Goal: Task Accomplishment & Management: Use online tool/utility

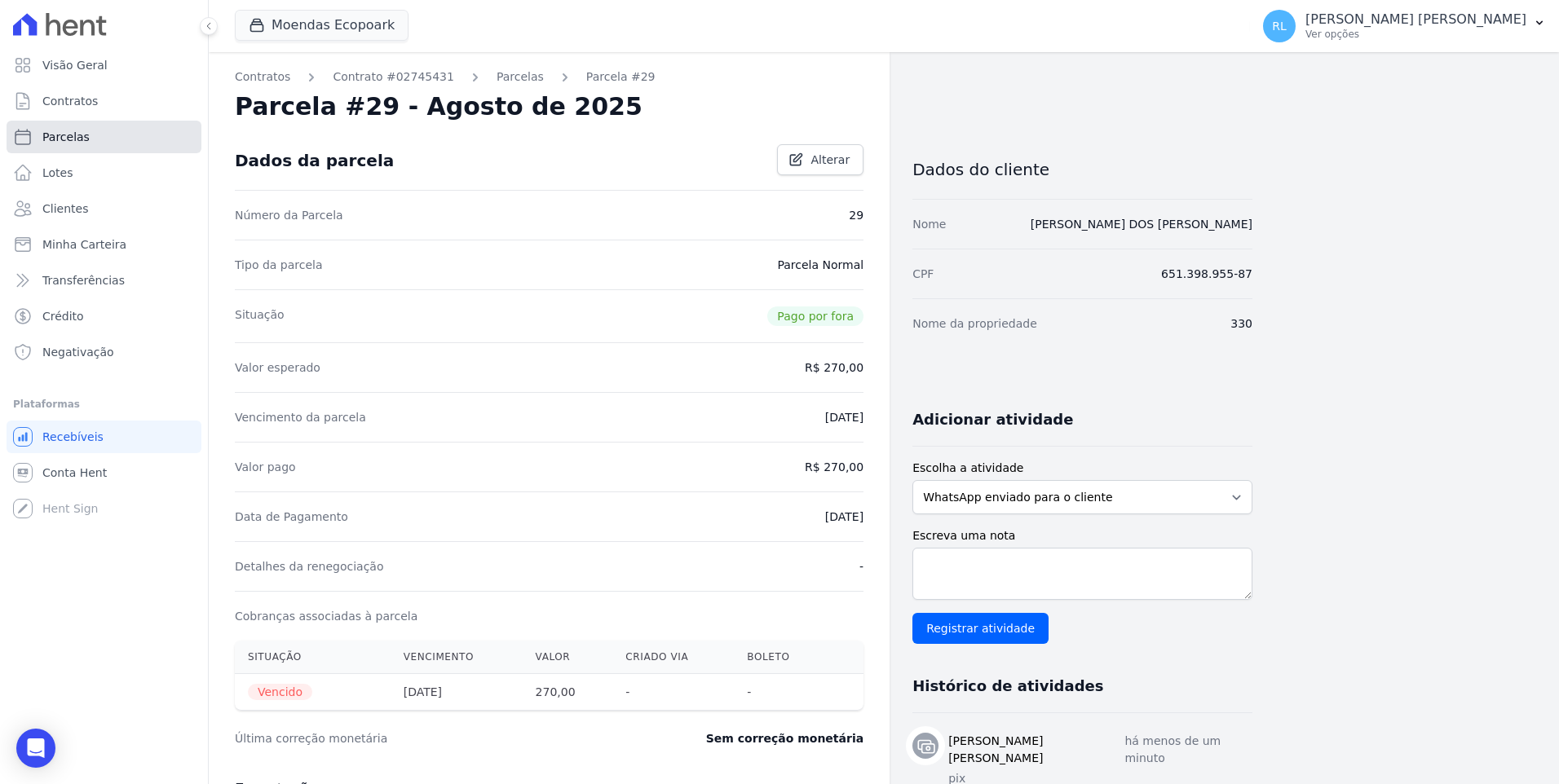
click at [76, 136] on span "Parcelas" at bounding box center [66, 137] width 47 height 16
select select
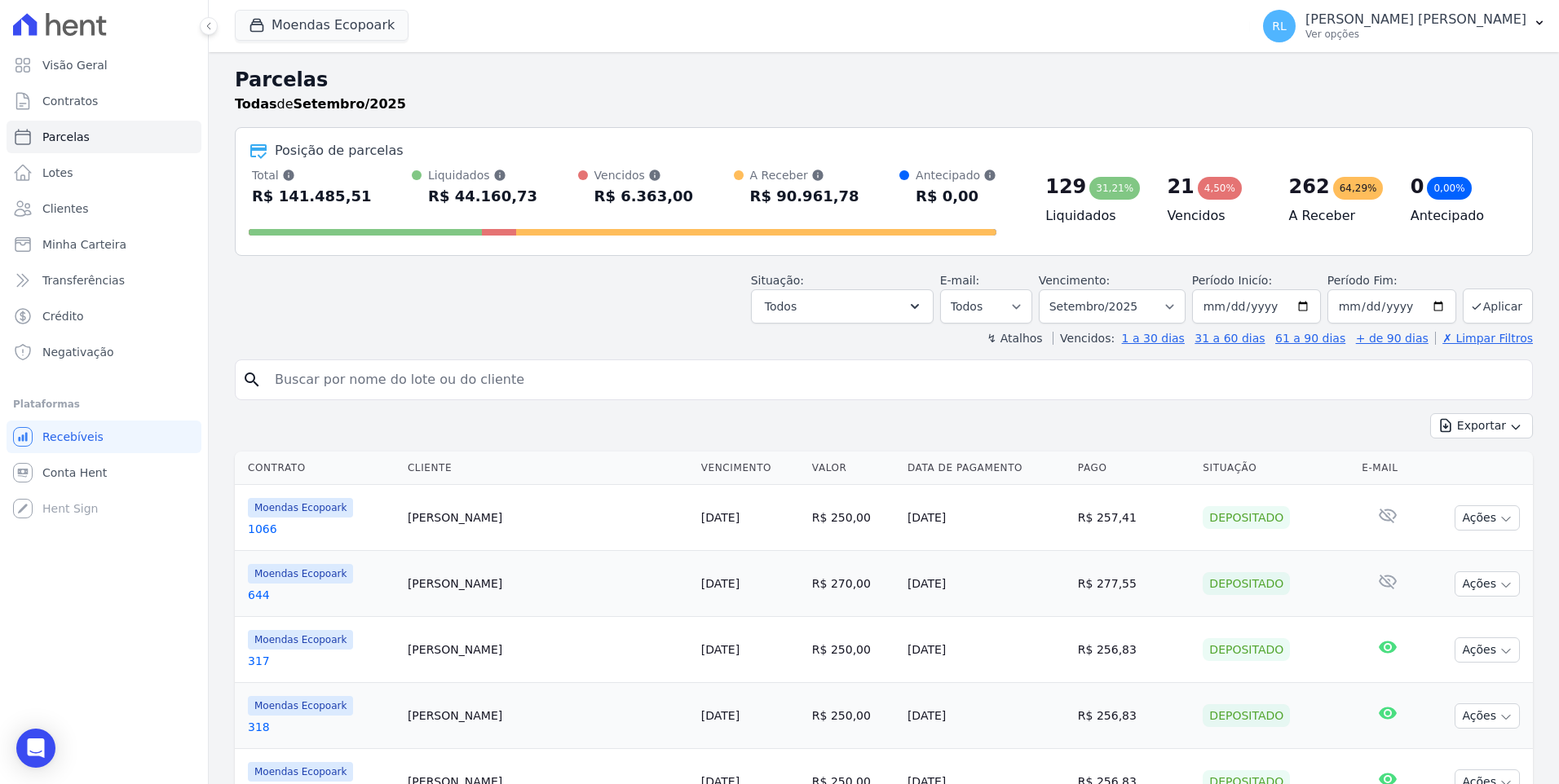
click at [436, 382] on input "search" at bounding box center [894, 380] width 1260 height 33
type input "737"
select select
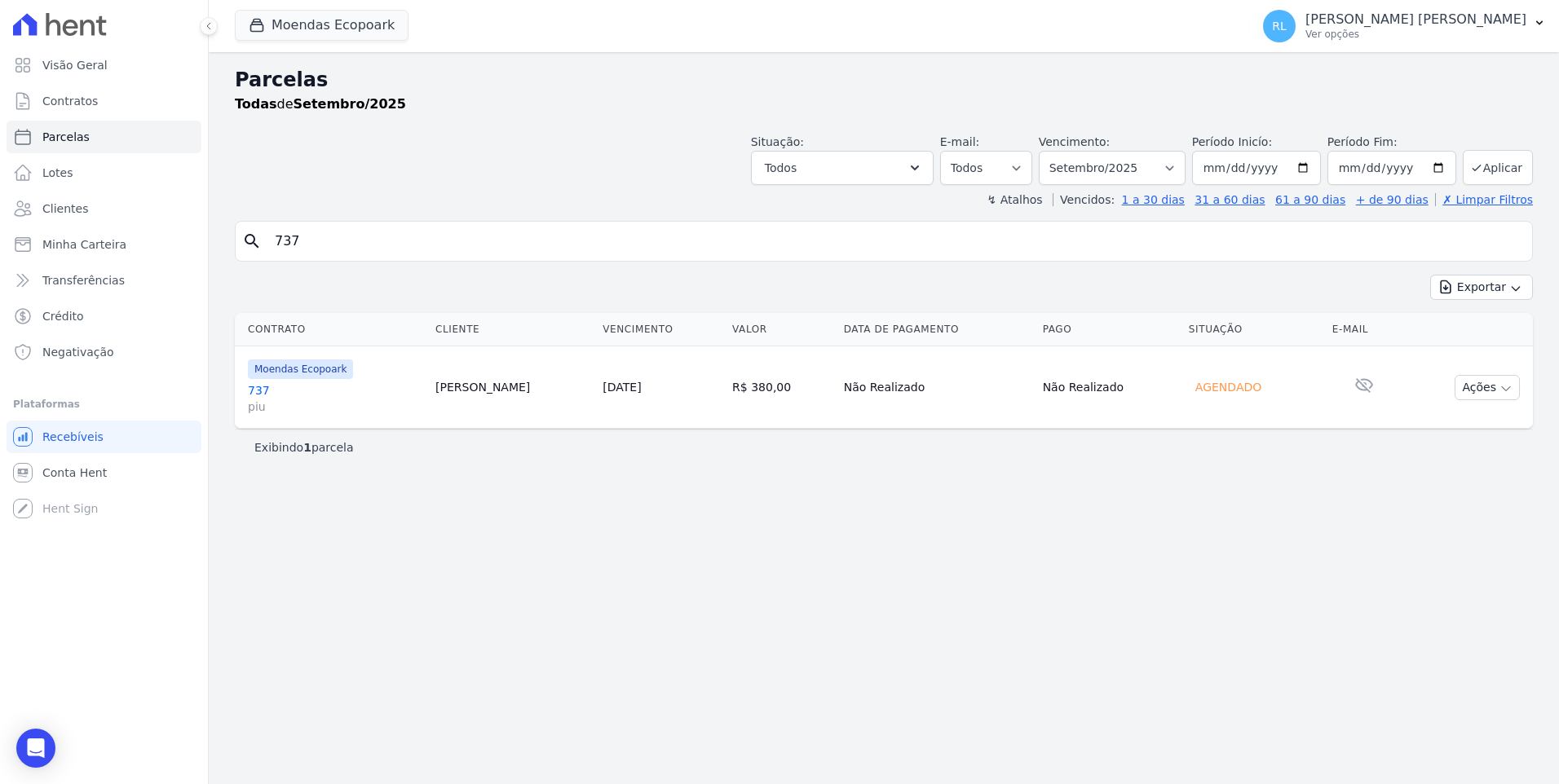
click at [249, 388] on link "737 piu" at bounding box center [335, 399] width 175 height 33
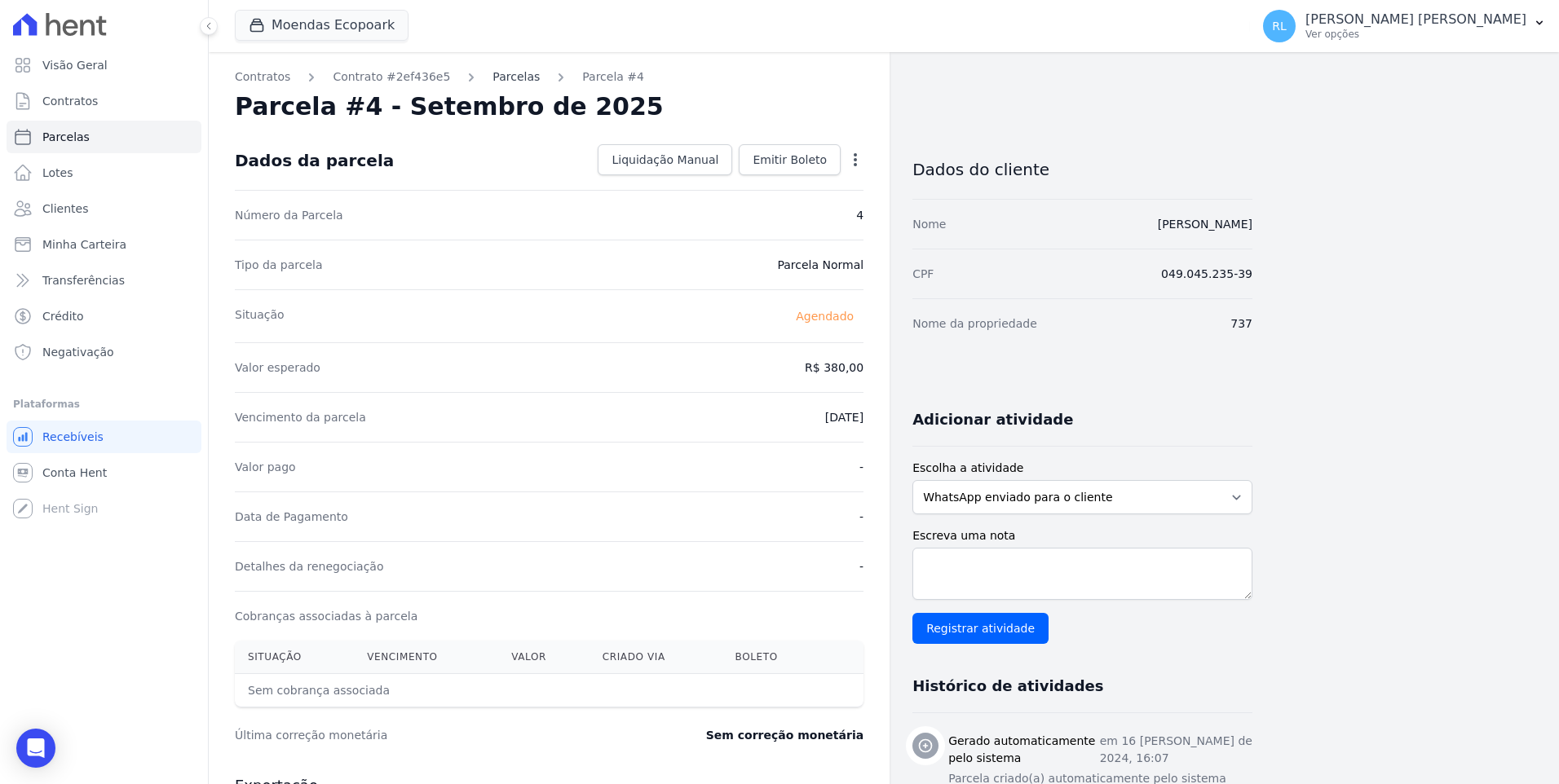
click at [507, 83] on link "Parcelas" at bounding box center [516, 76] width 47 height 17
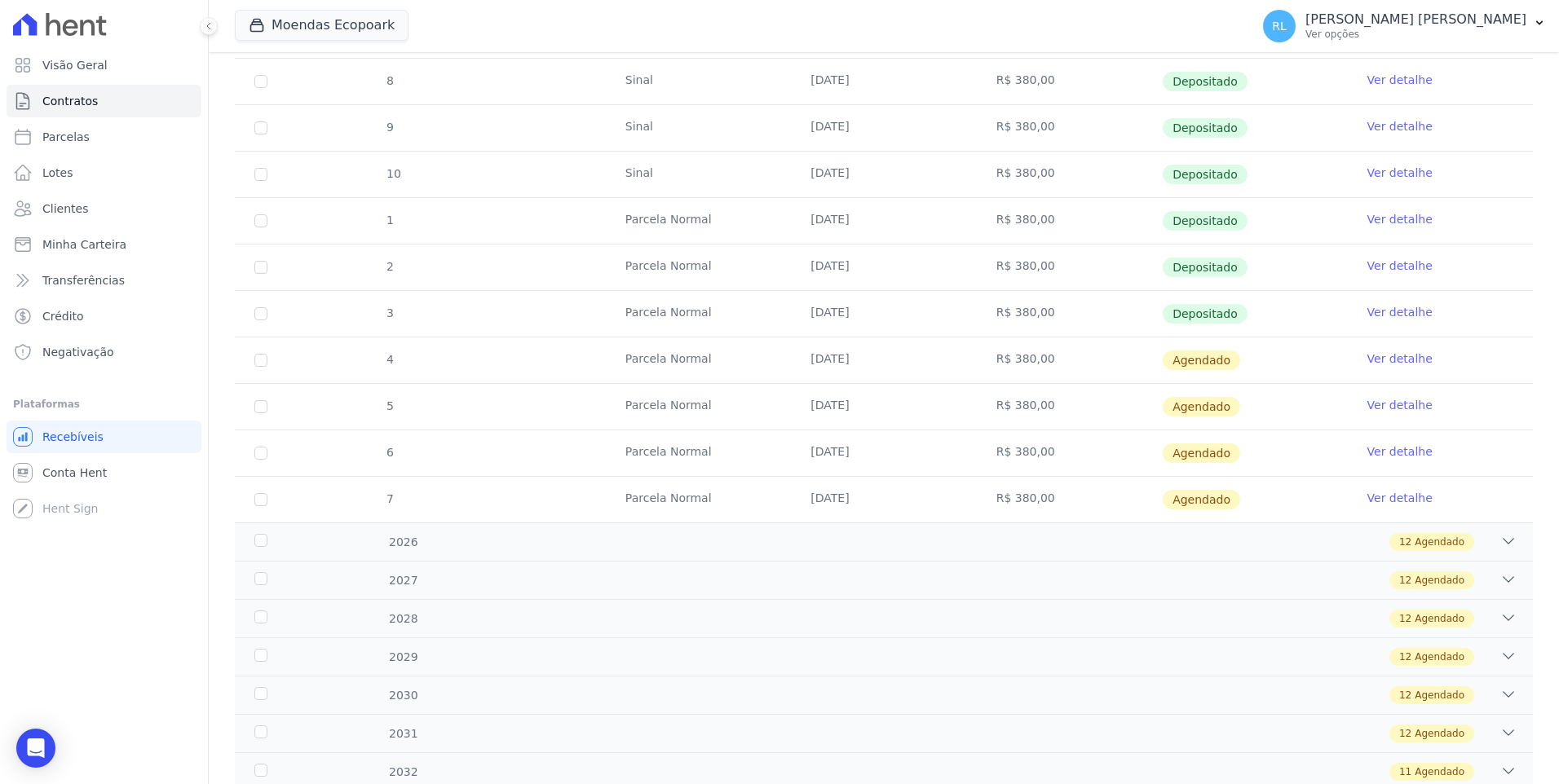
scroll to position [471, 0]
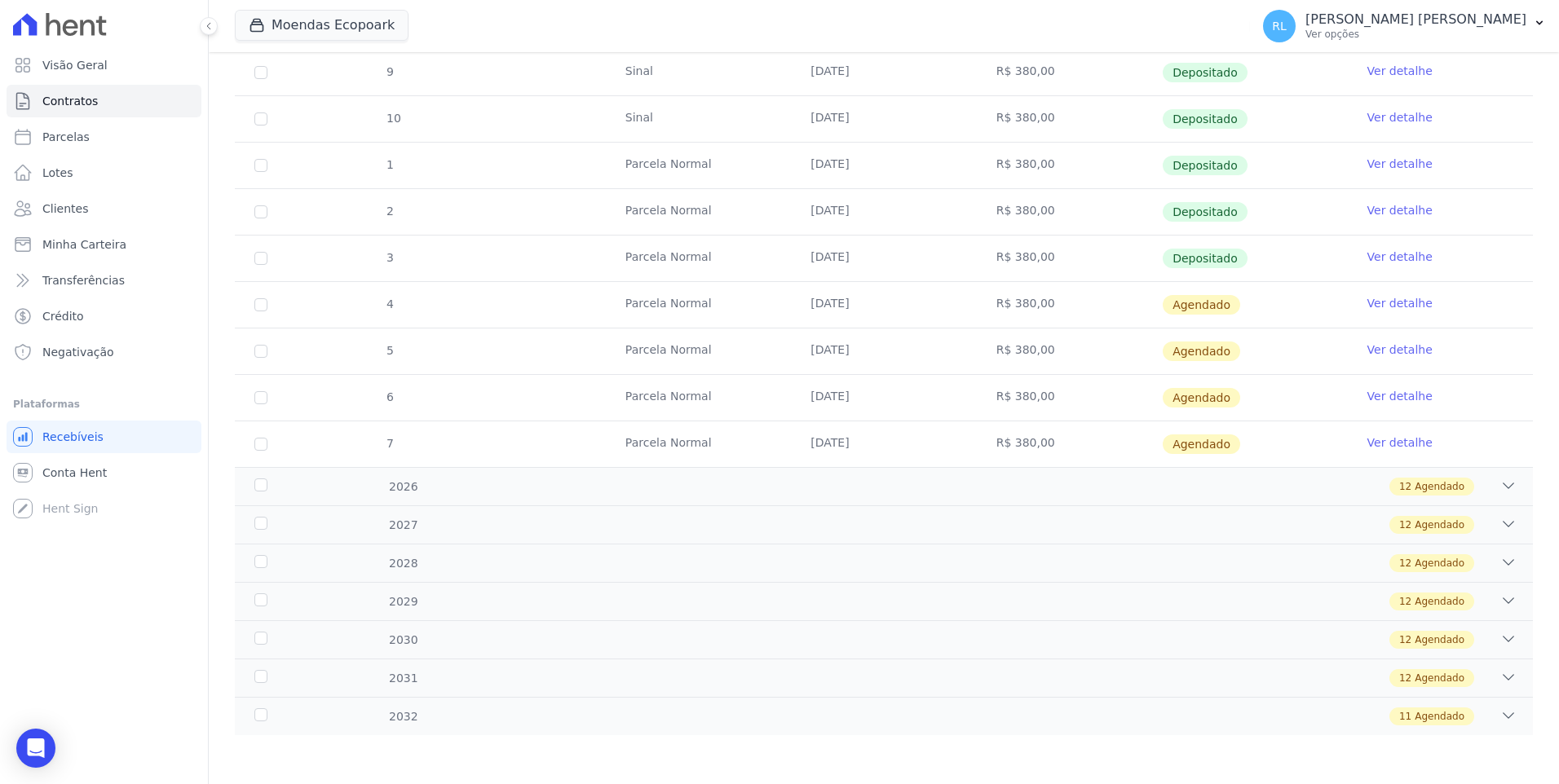
click at [1367, 306] on link "Ver detalhe" at bounding box center [1400, 303] width 65 height 16
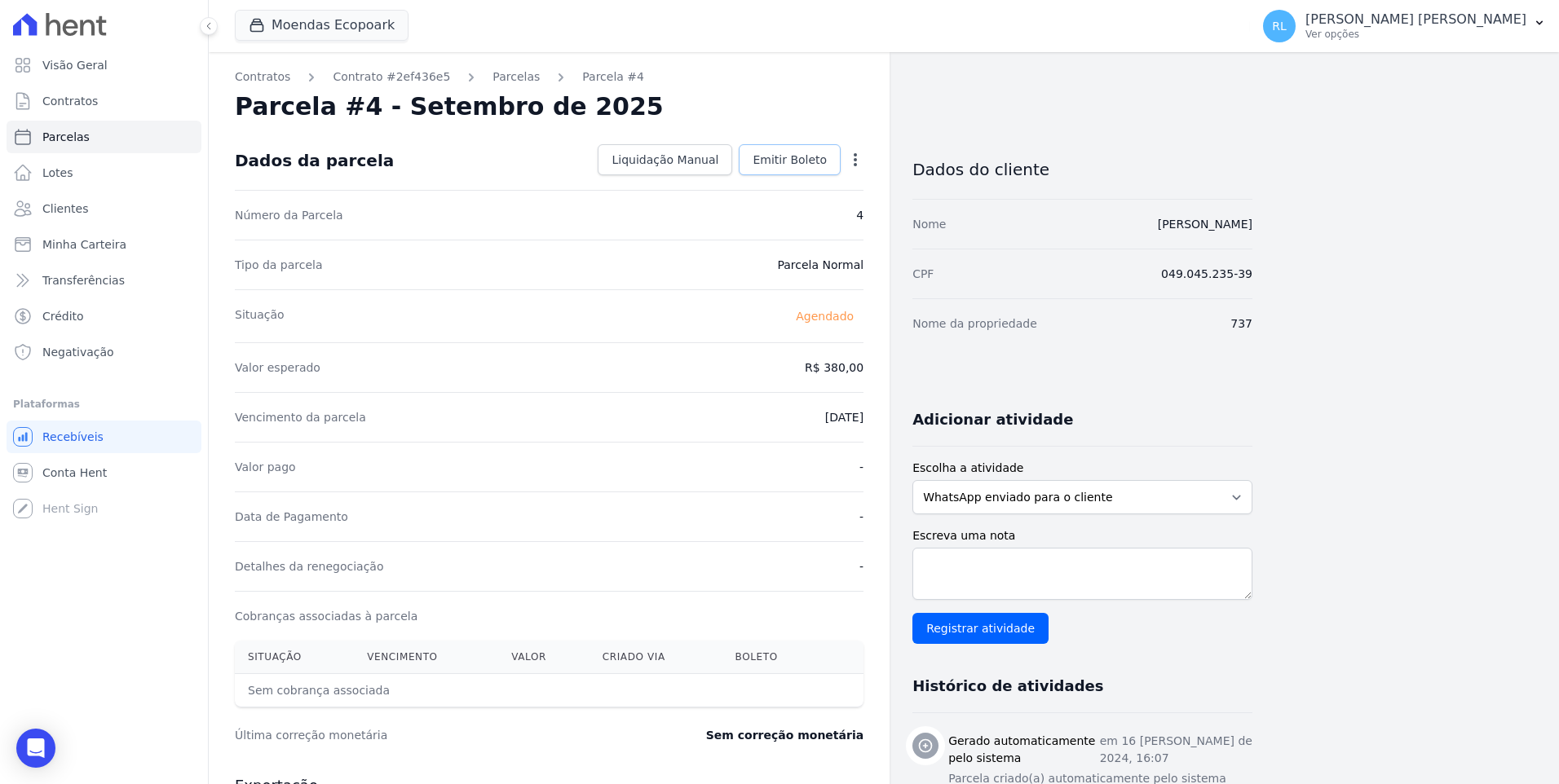
click at [813, 167] on span "Emitir Boleto" at bounding box center [790, 160] width 75 height 16
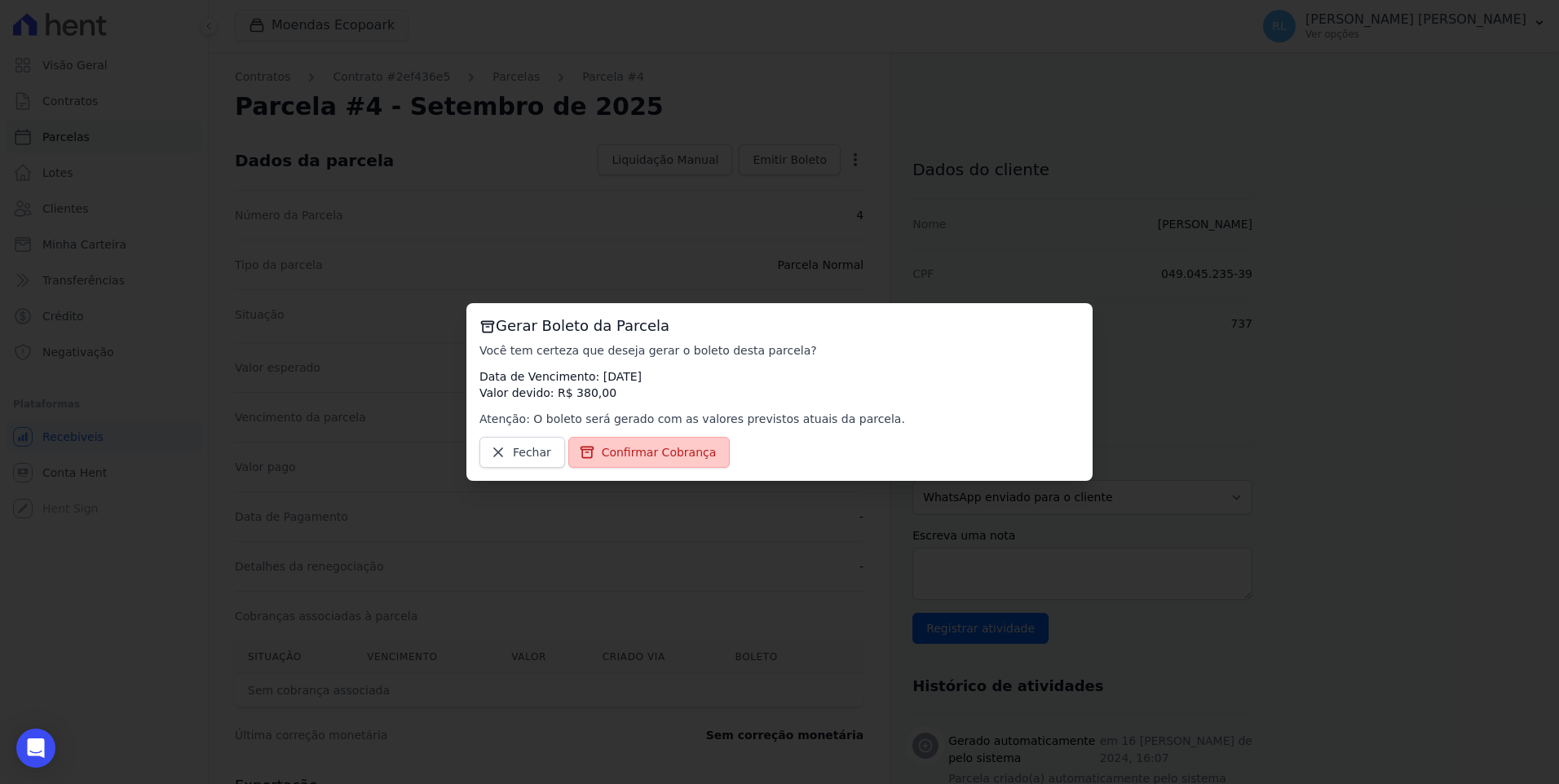
click at [697, 438] on link "Confirmar Cobrança" at bounding box center [649, 452] width 162 height 31
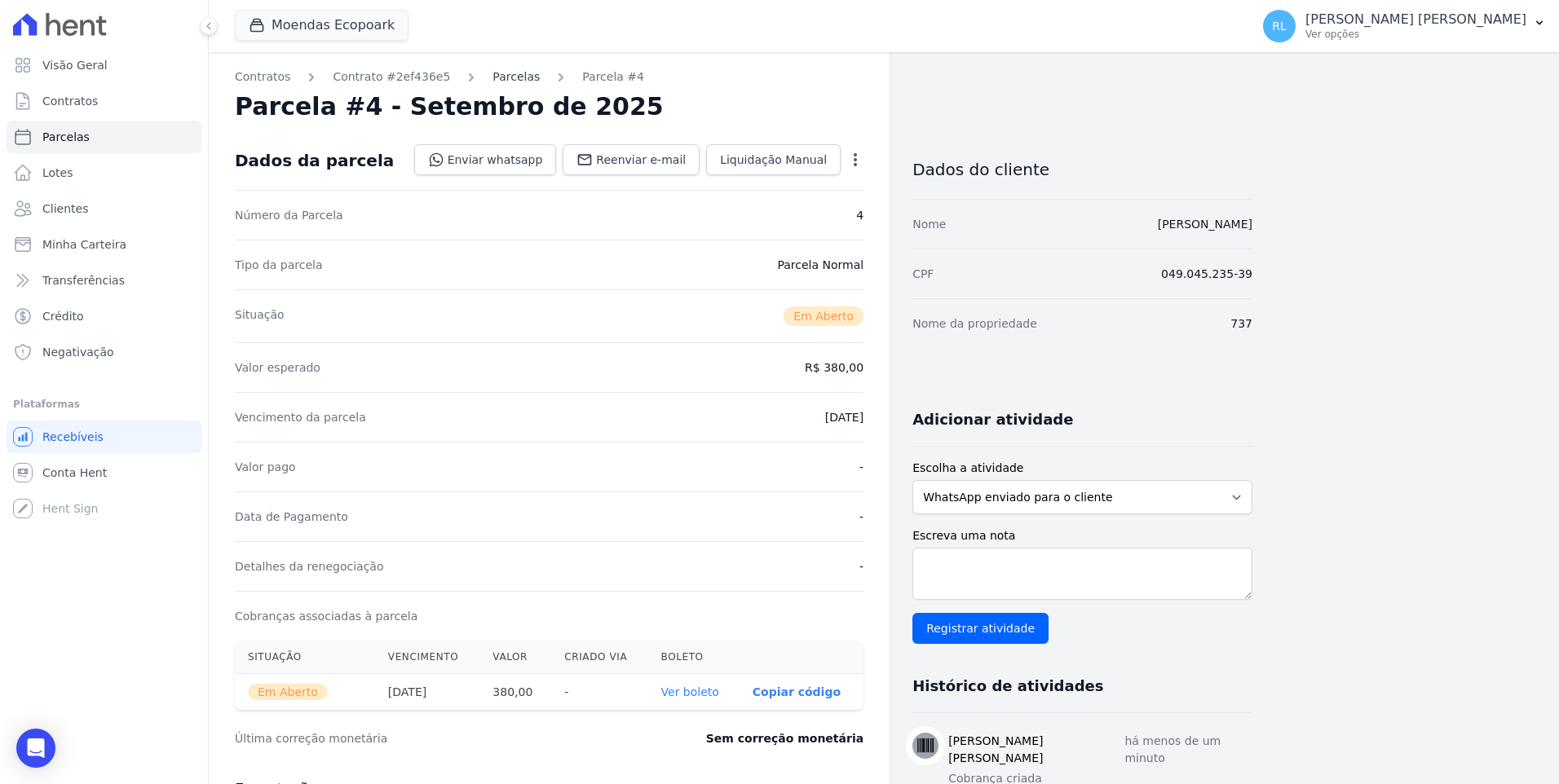
click at [504, 78] on link "Parcelas" at bounding box center [516, 76] width 47 height 17
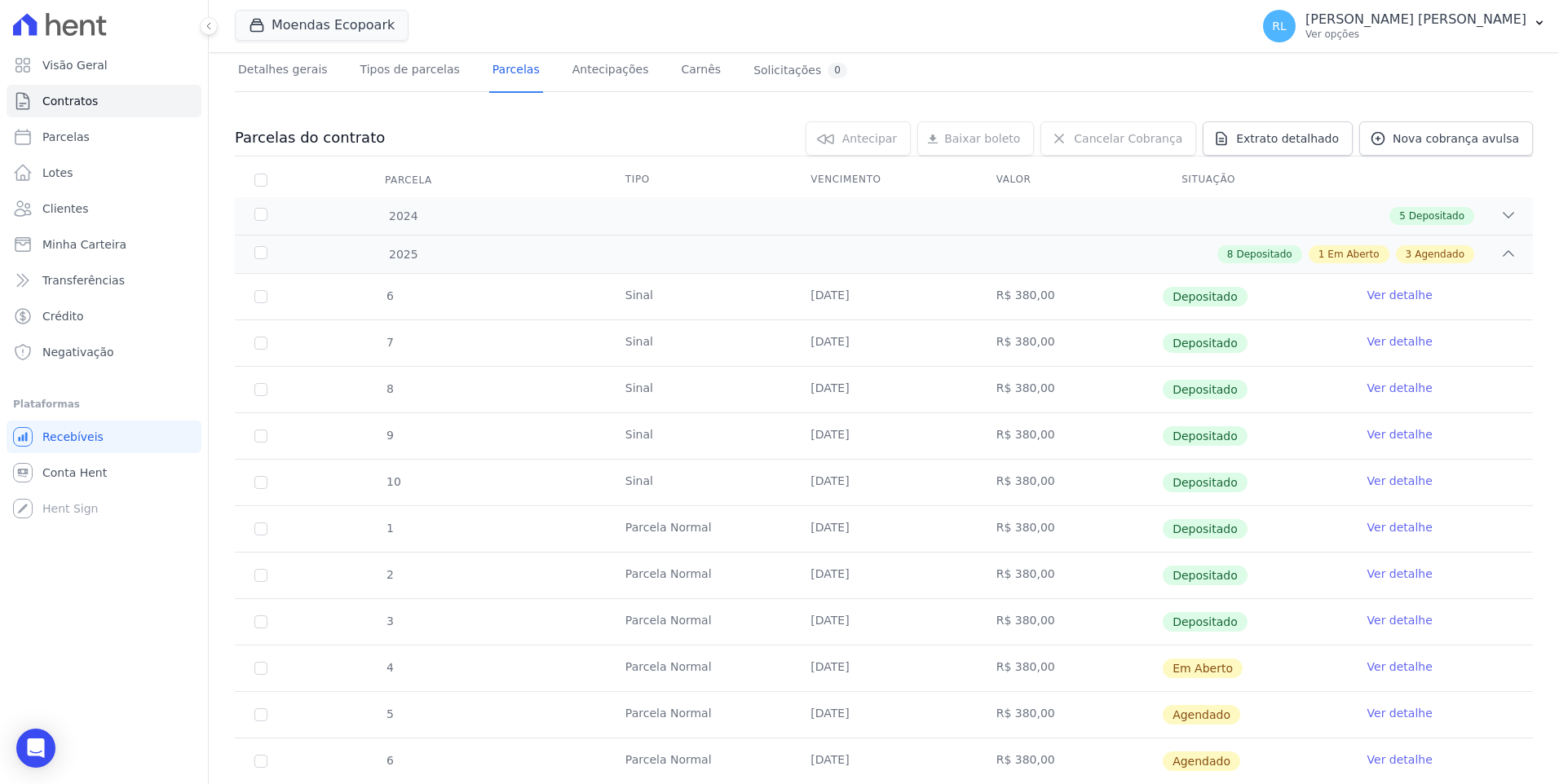
scroll to position [407, 0]
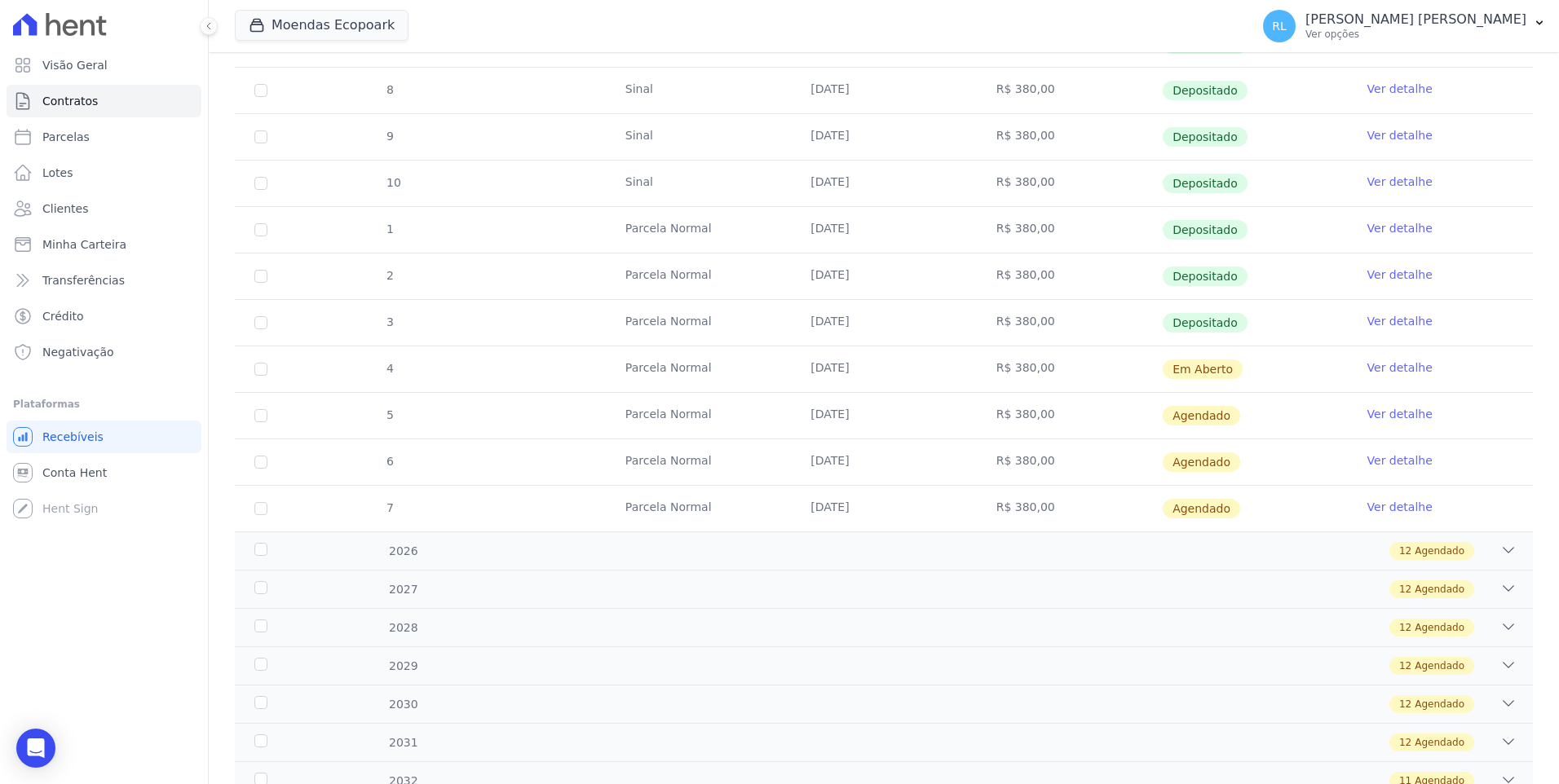
click at [1367, 414] on link "Ver detalhe" at bounding box center [1400, 414] width 65 height 16
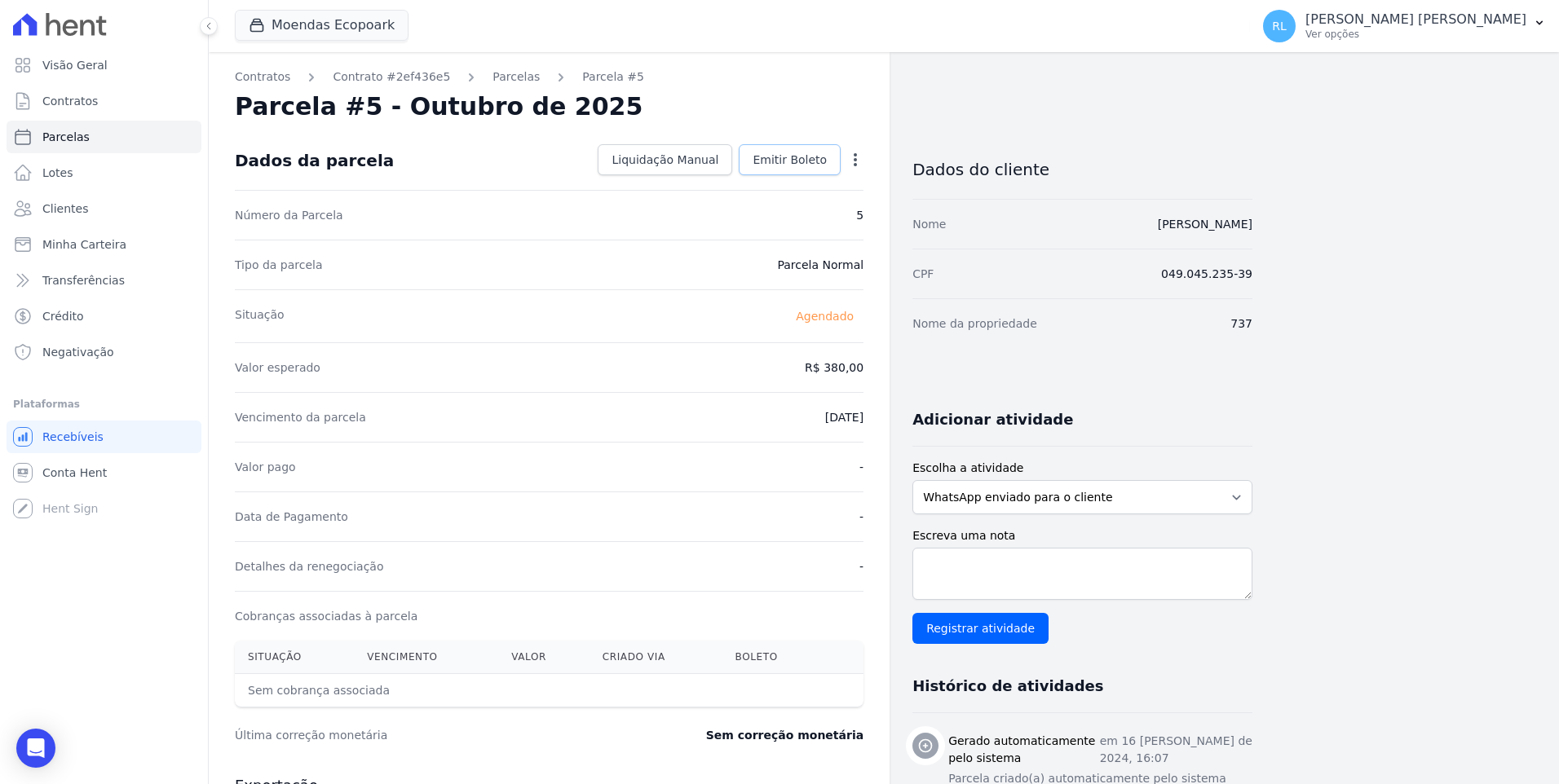
click at [805, 166] on span "Emitir Boleto" at bounding box center [790, 160] width 75 height 16
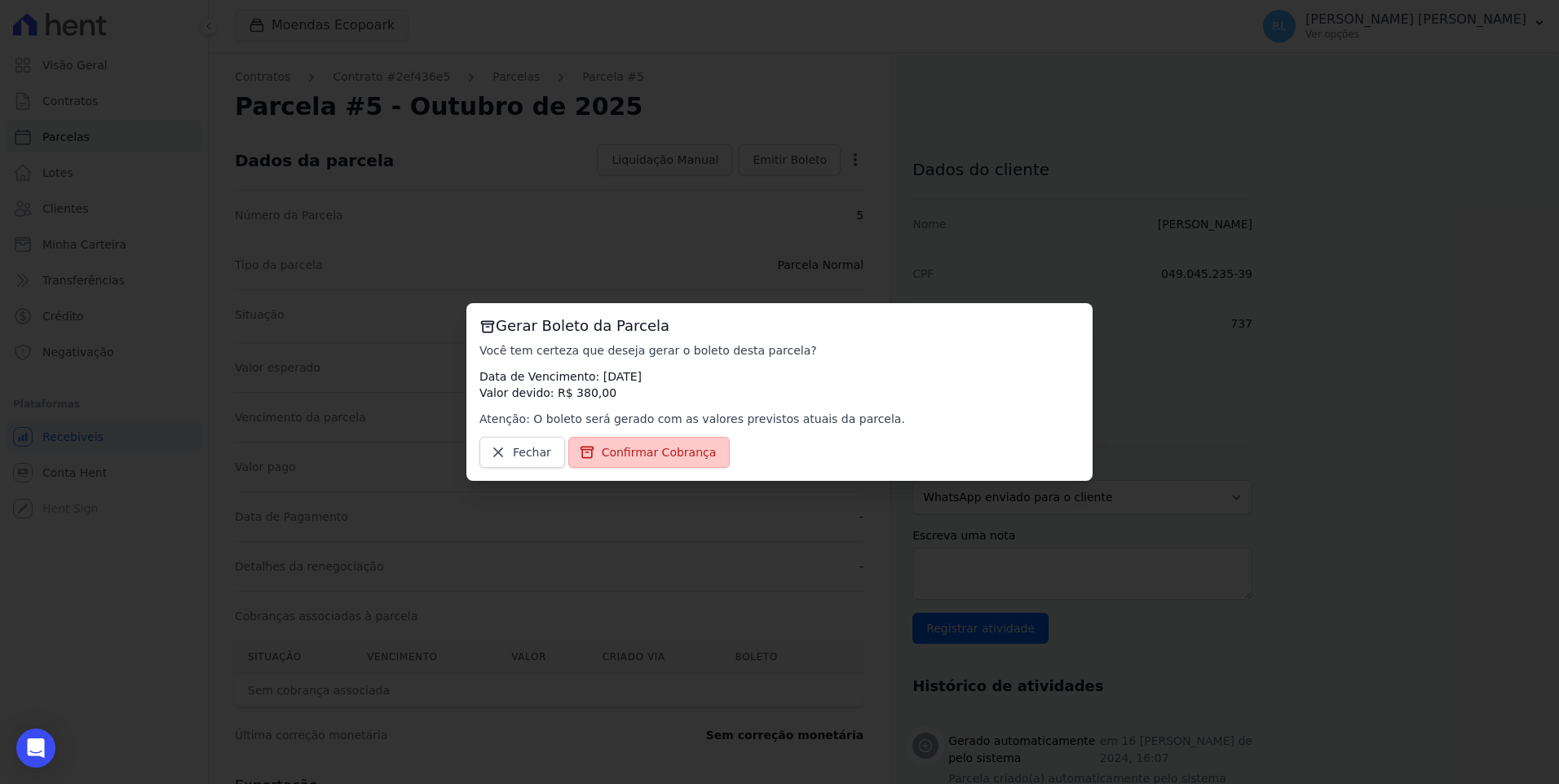
click at [657, 443] on link "Confirmar Cobrança" at bounding box center [649, 452] width 162 height 31
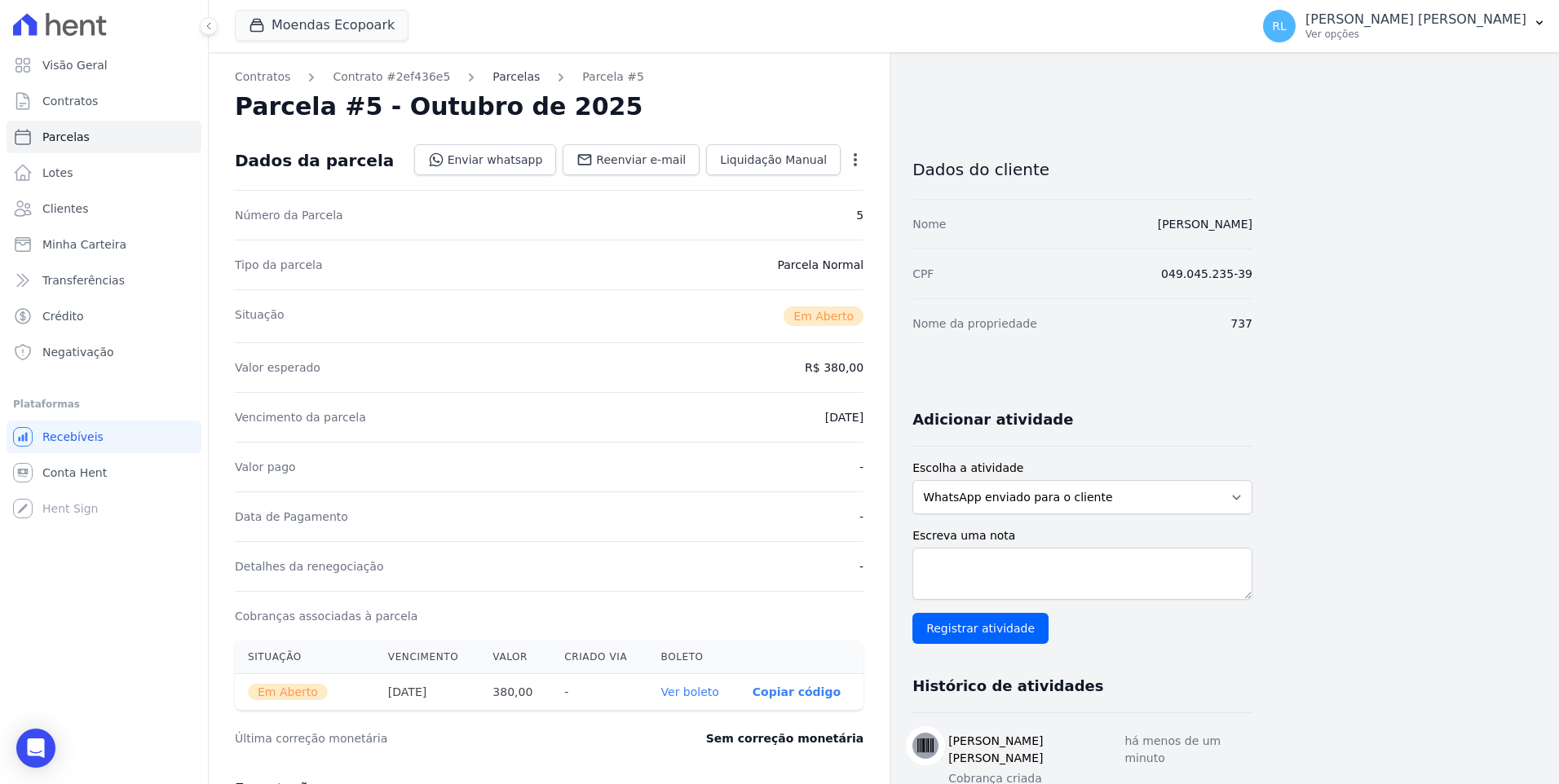
click at [502, 73] on link "Parcelas" at bounding box center [516, 76] width 47 height 17
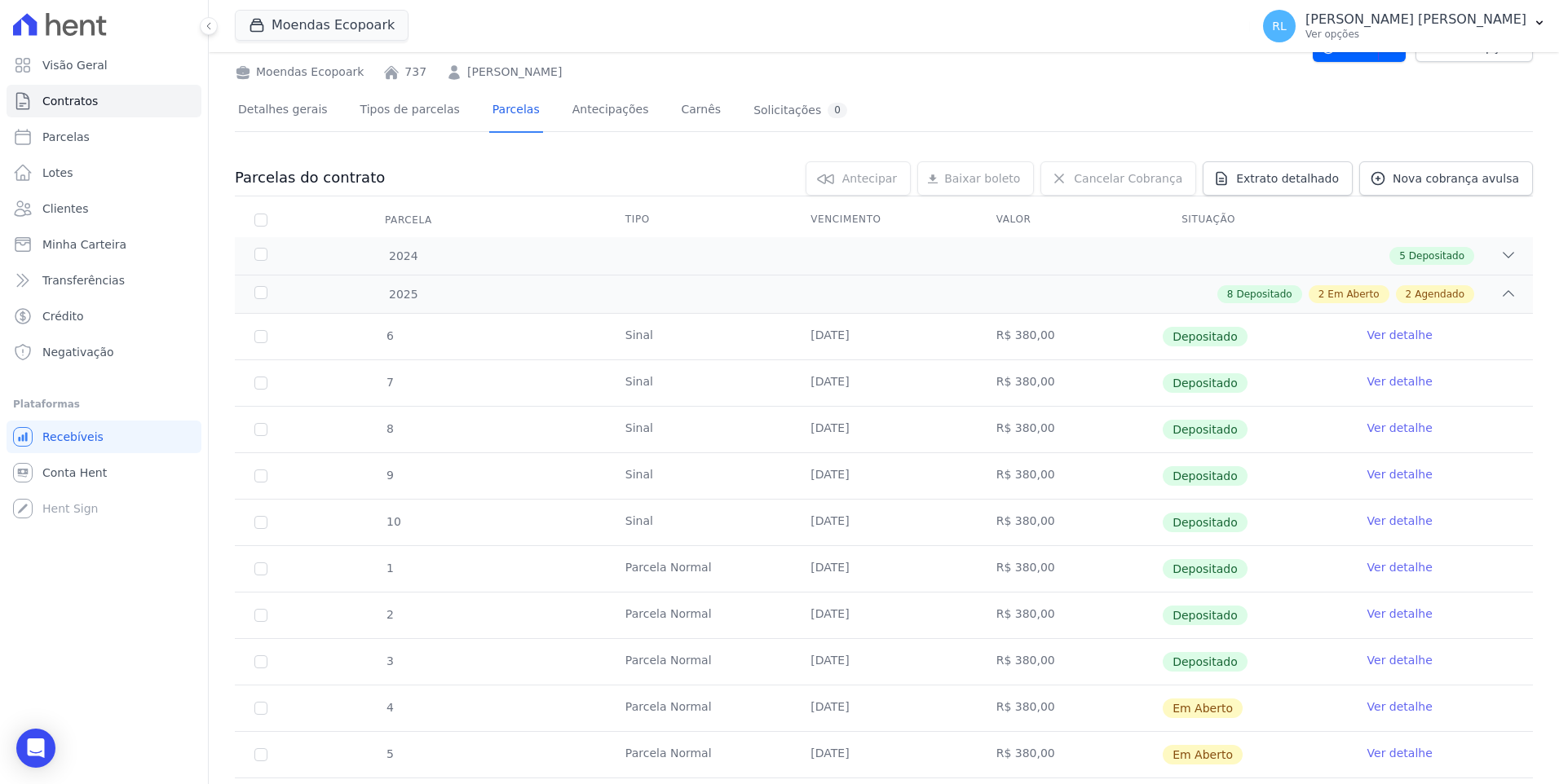
scroll to position [471, 0]
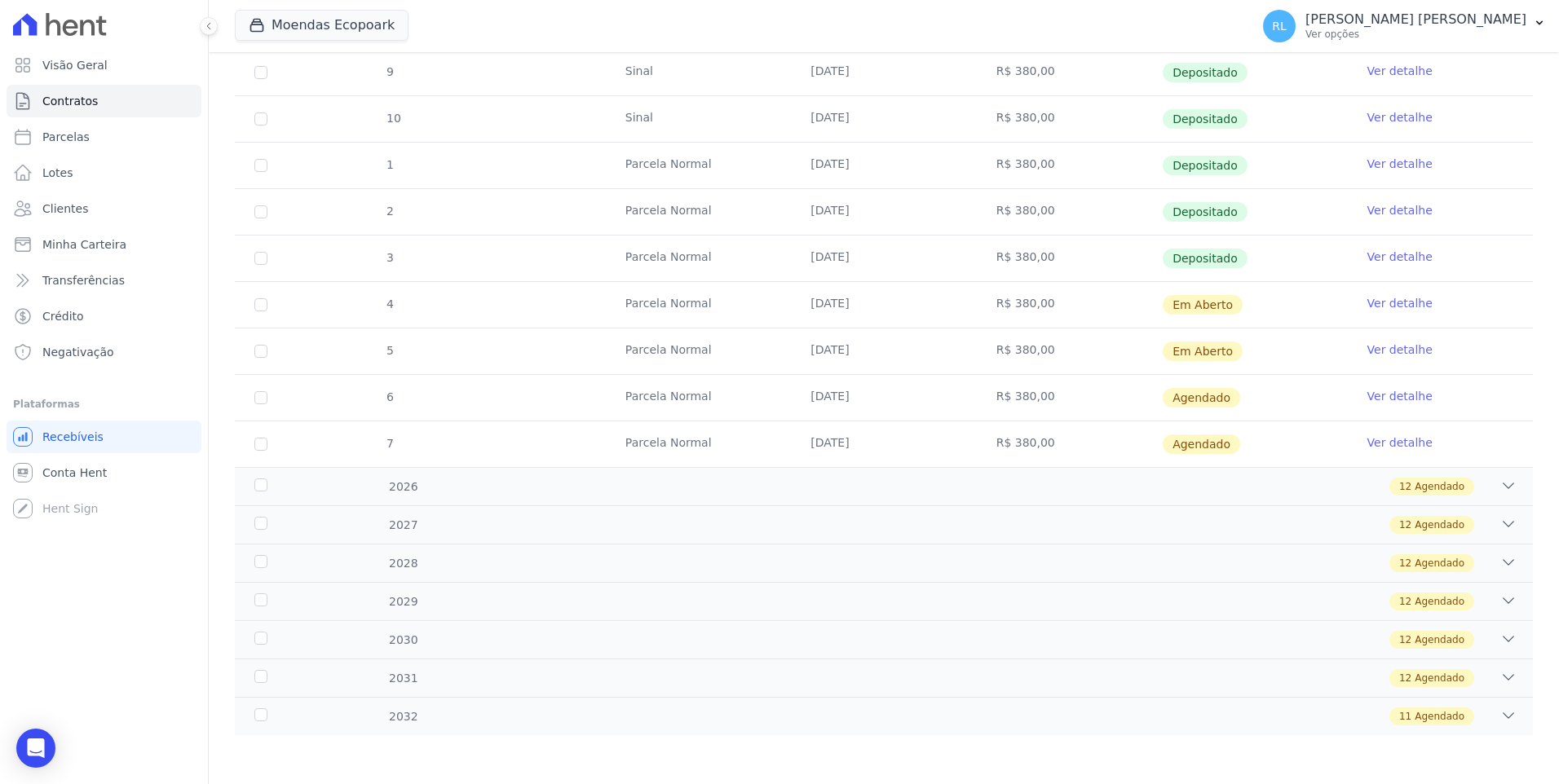
click at [1370, 395] on link "Ver detalhe" at bounding box center [1400, 396] width 65 height 16
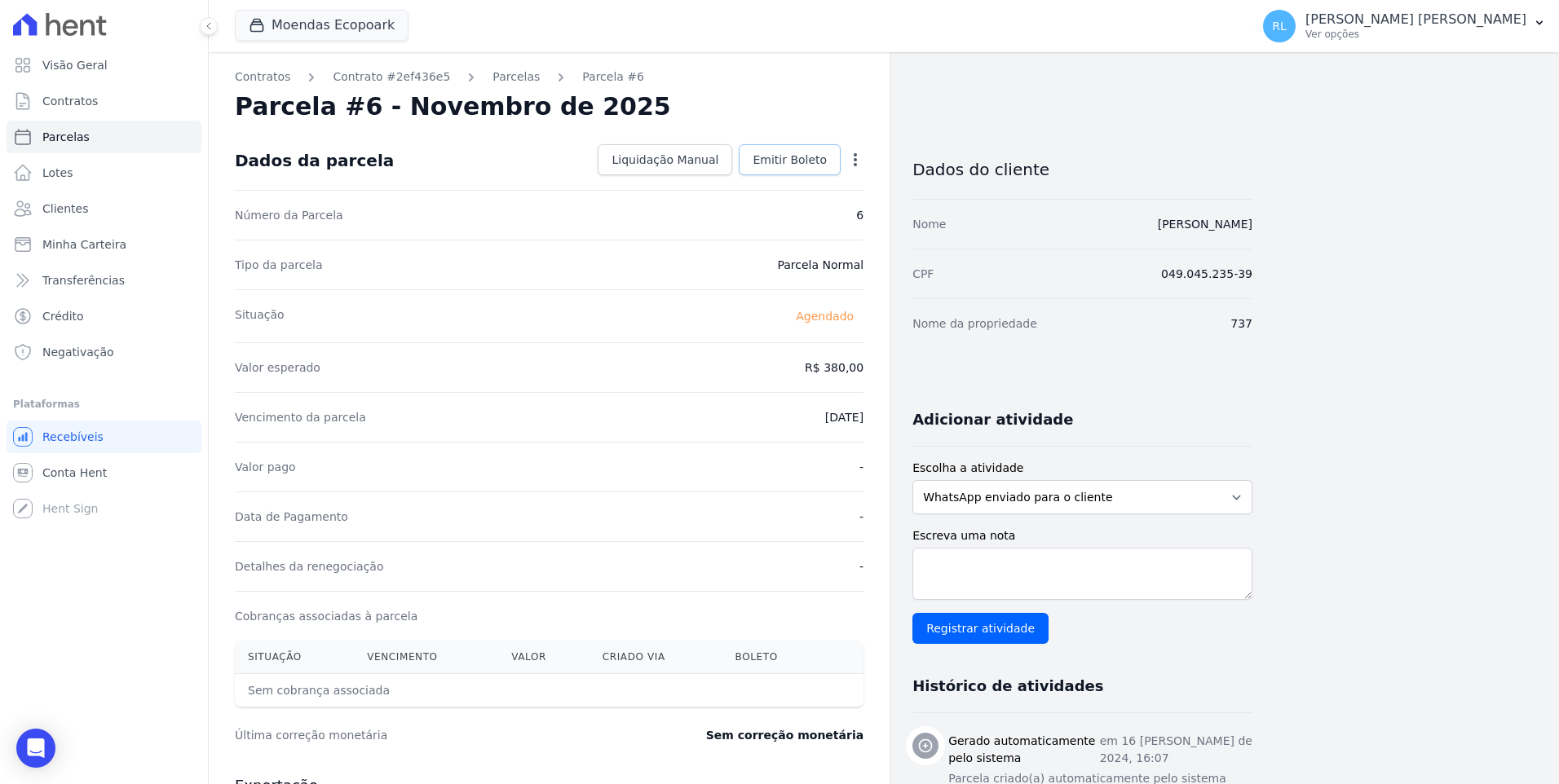
click at [796, 154] on span "Emitir Boleto" at bounding box center [790, 160] width 75 height 16
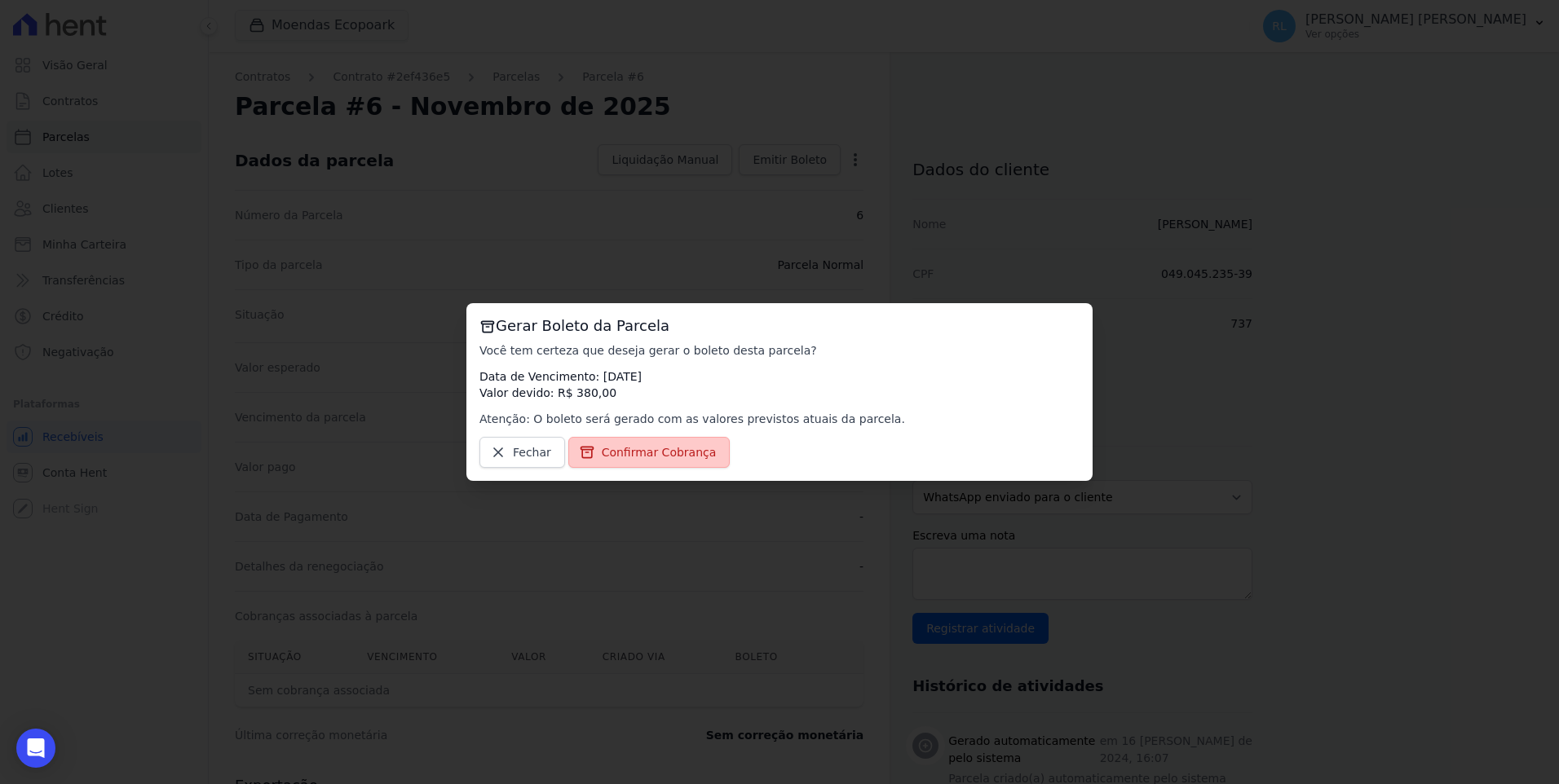
click at [655, 448] on span "Confirmar Cobrança" at bounding box center [659, 452] width 115 height 16
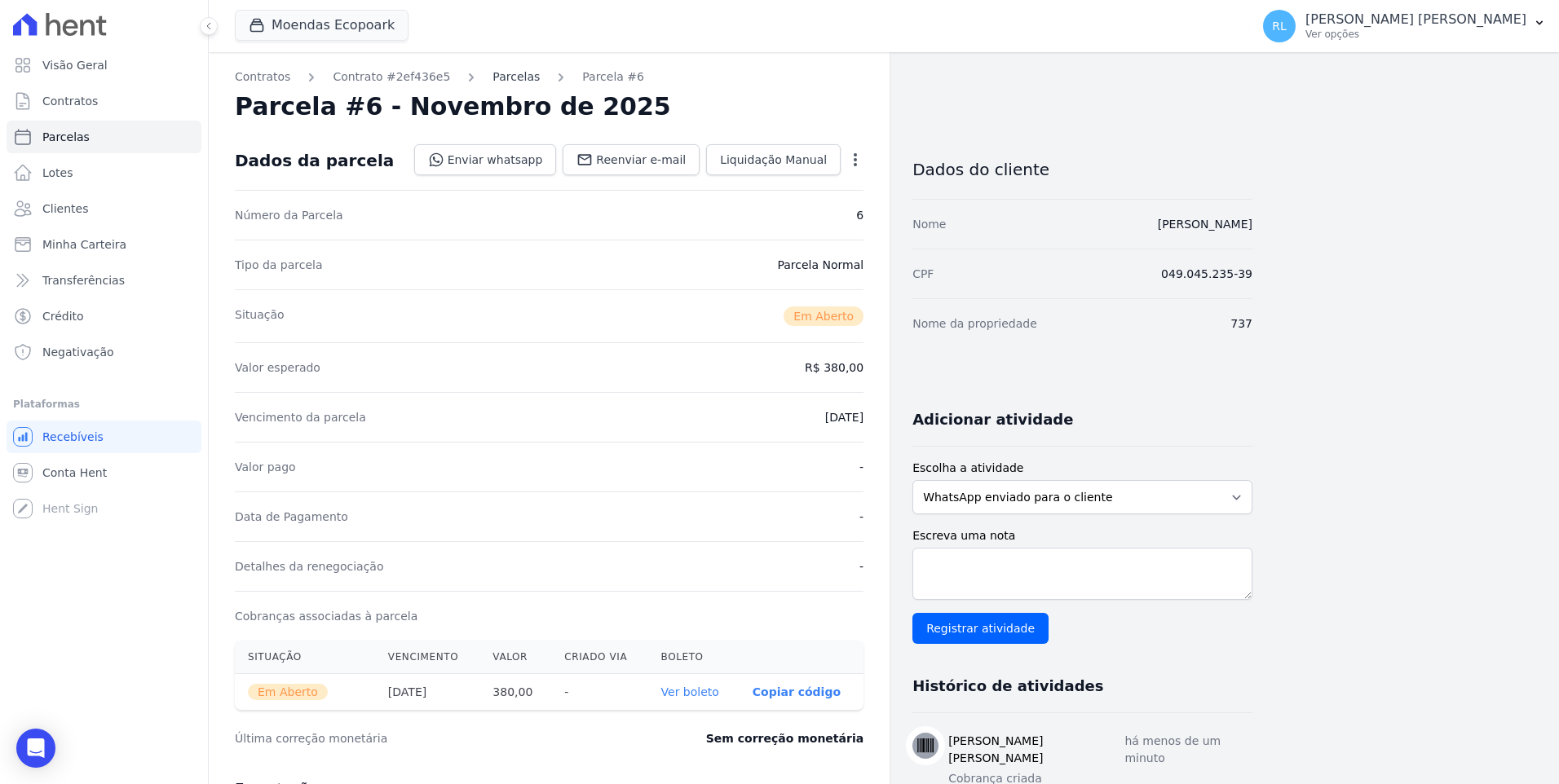
click at [493, 68] on link "Parcelas" at bounding box center [516, 76] width 47 height 17
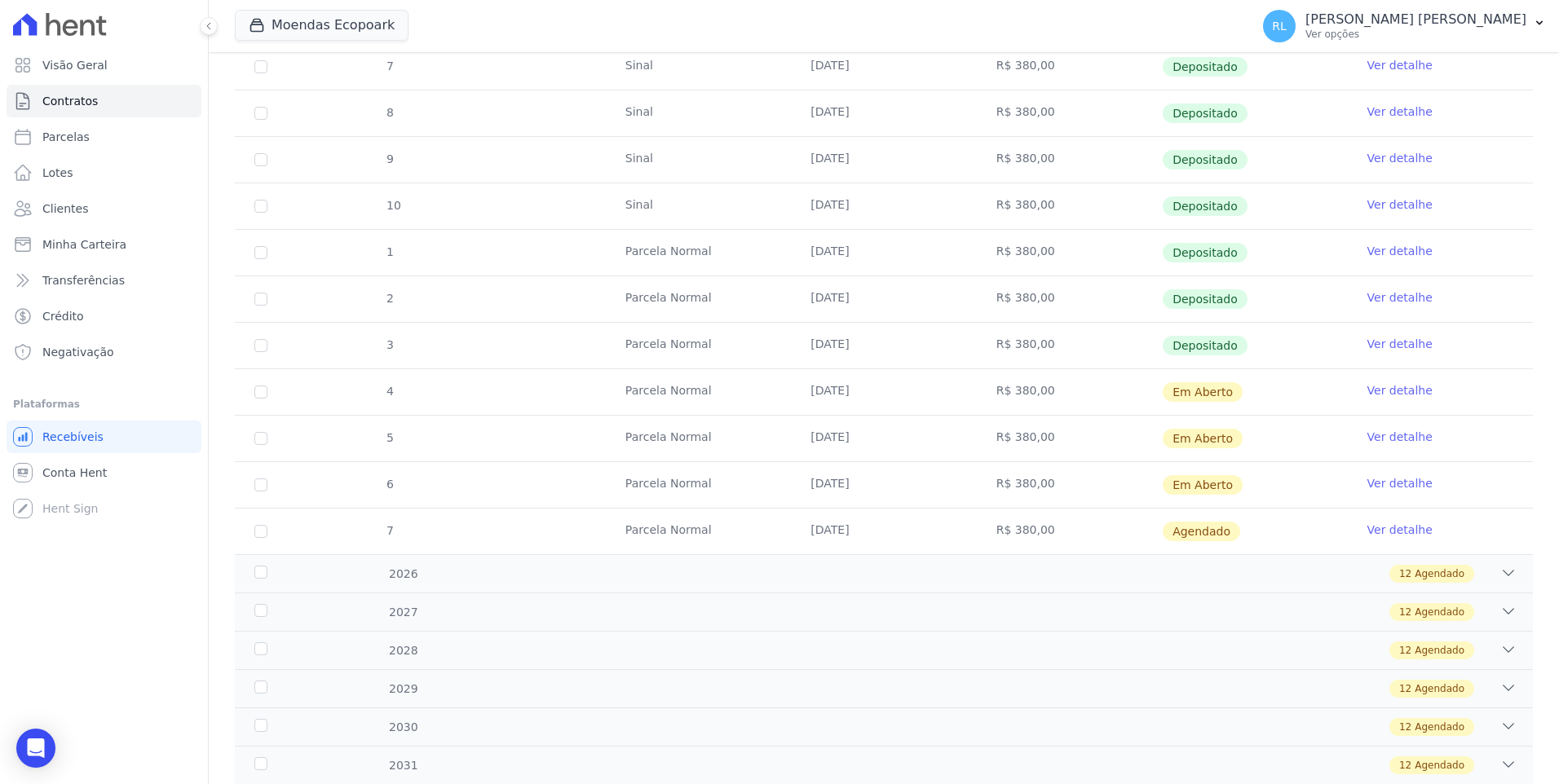
scroll to position [471, 0]
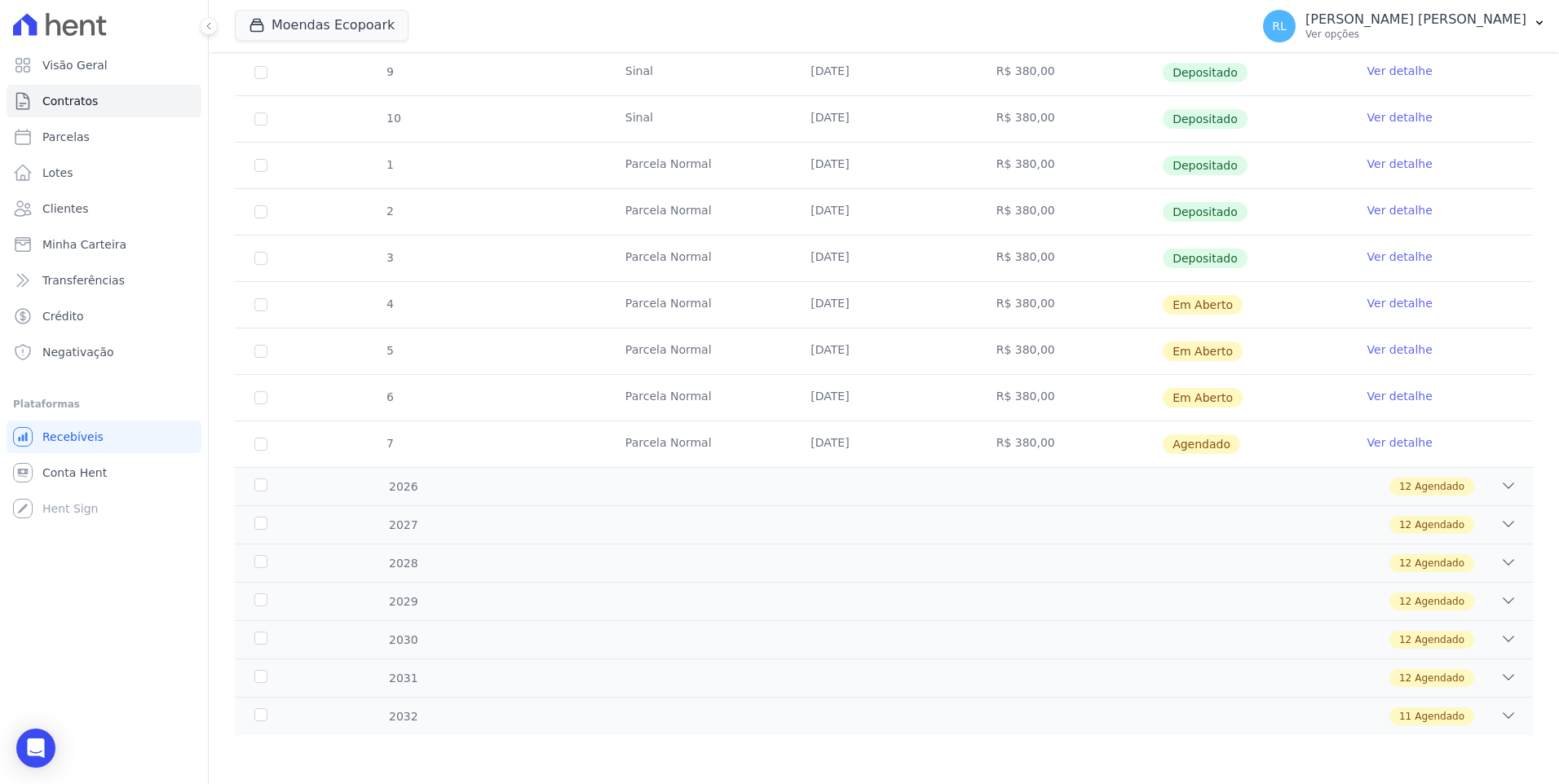
click at [1373, 441] on link "Ver detalhe" at bounding box center [1400, 442] width 65 height 16
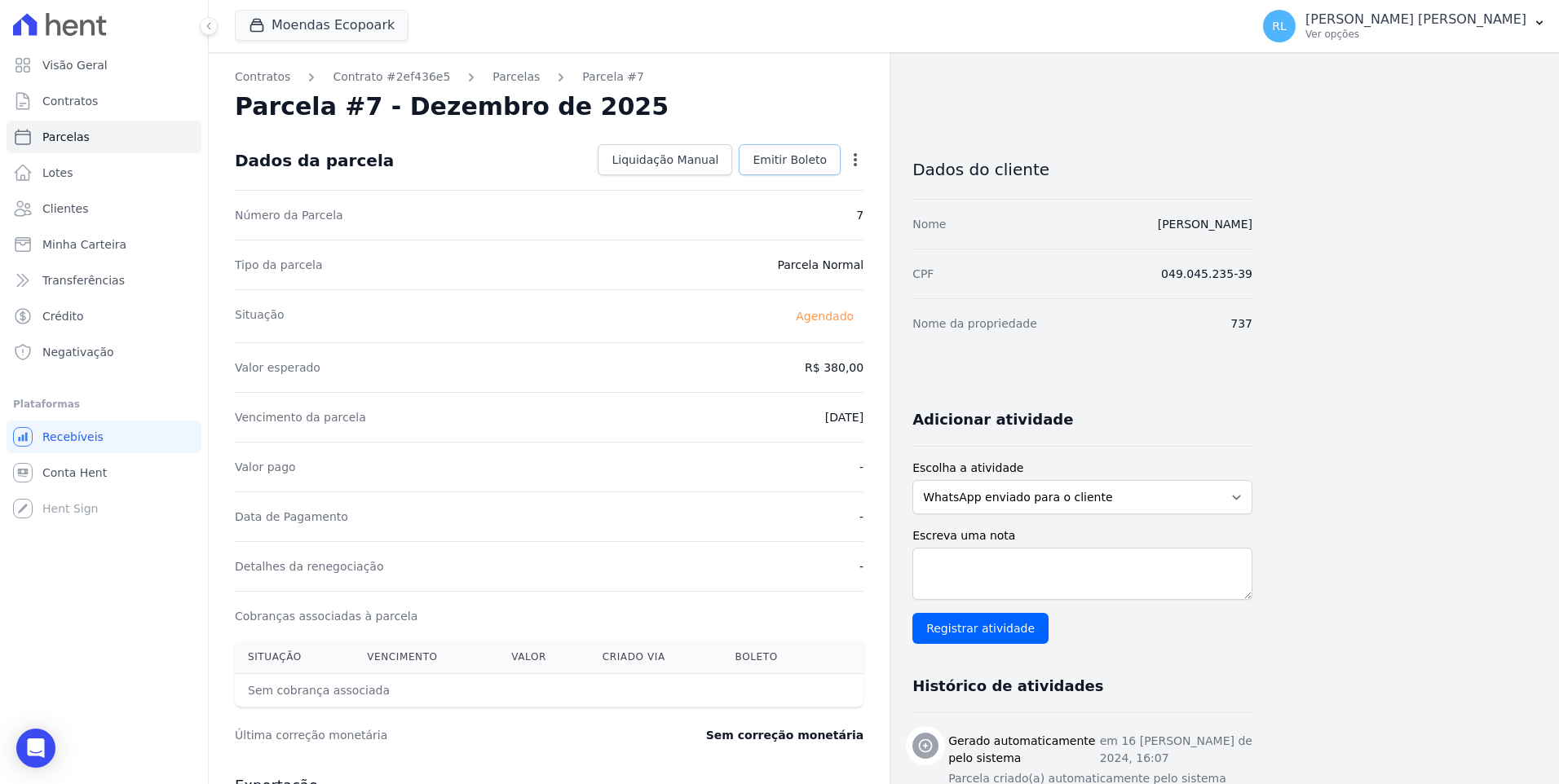
click at [779, 163] on span "Emitir Boleto" at bounding box center [790, 160] width 75 height 16
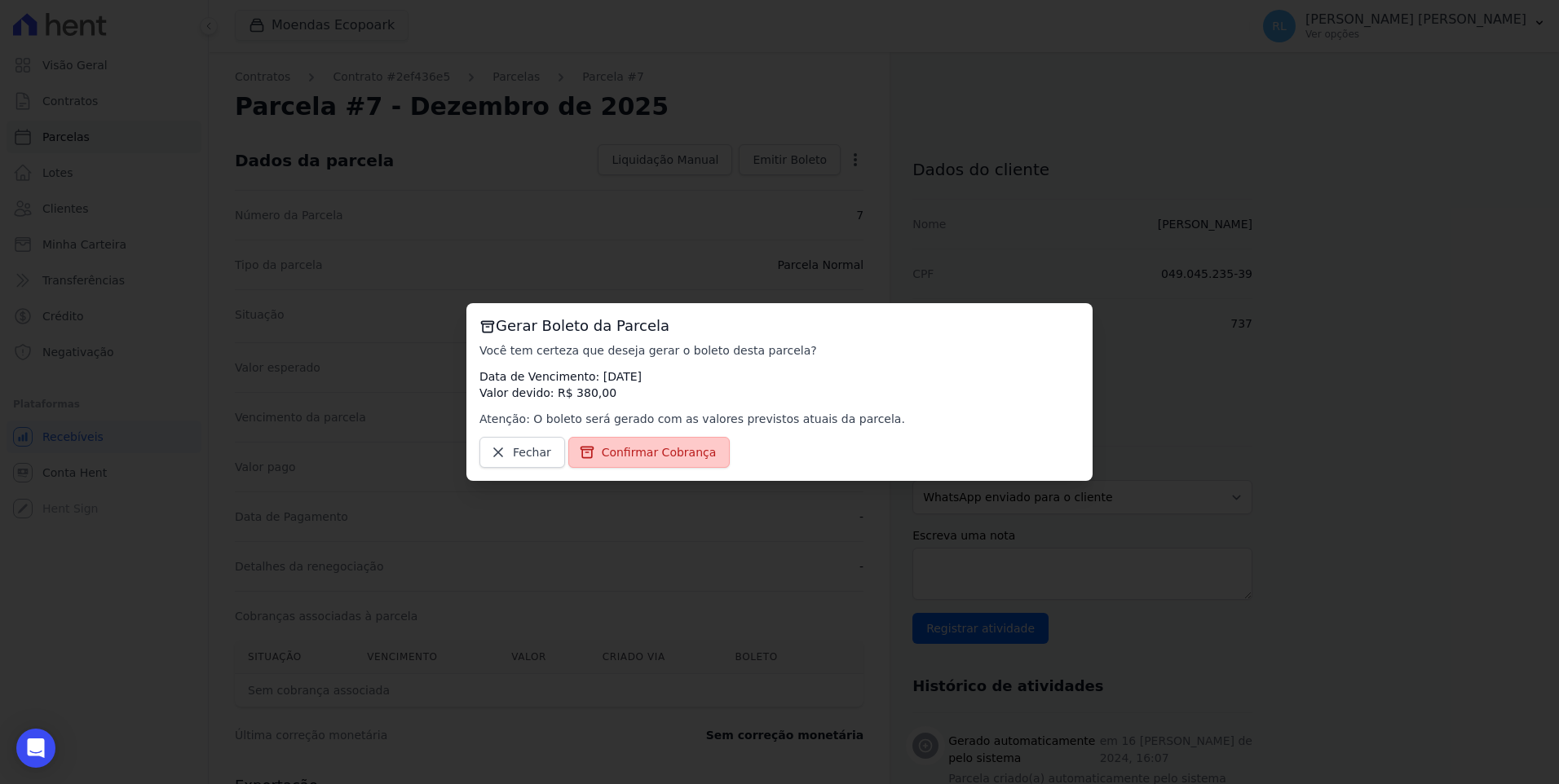
click at [693, 456] on span "Confirmar Cobrança" at bounding box center [659, 452] width 115 height 16
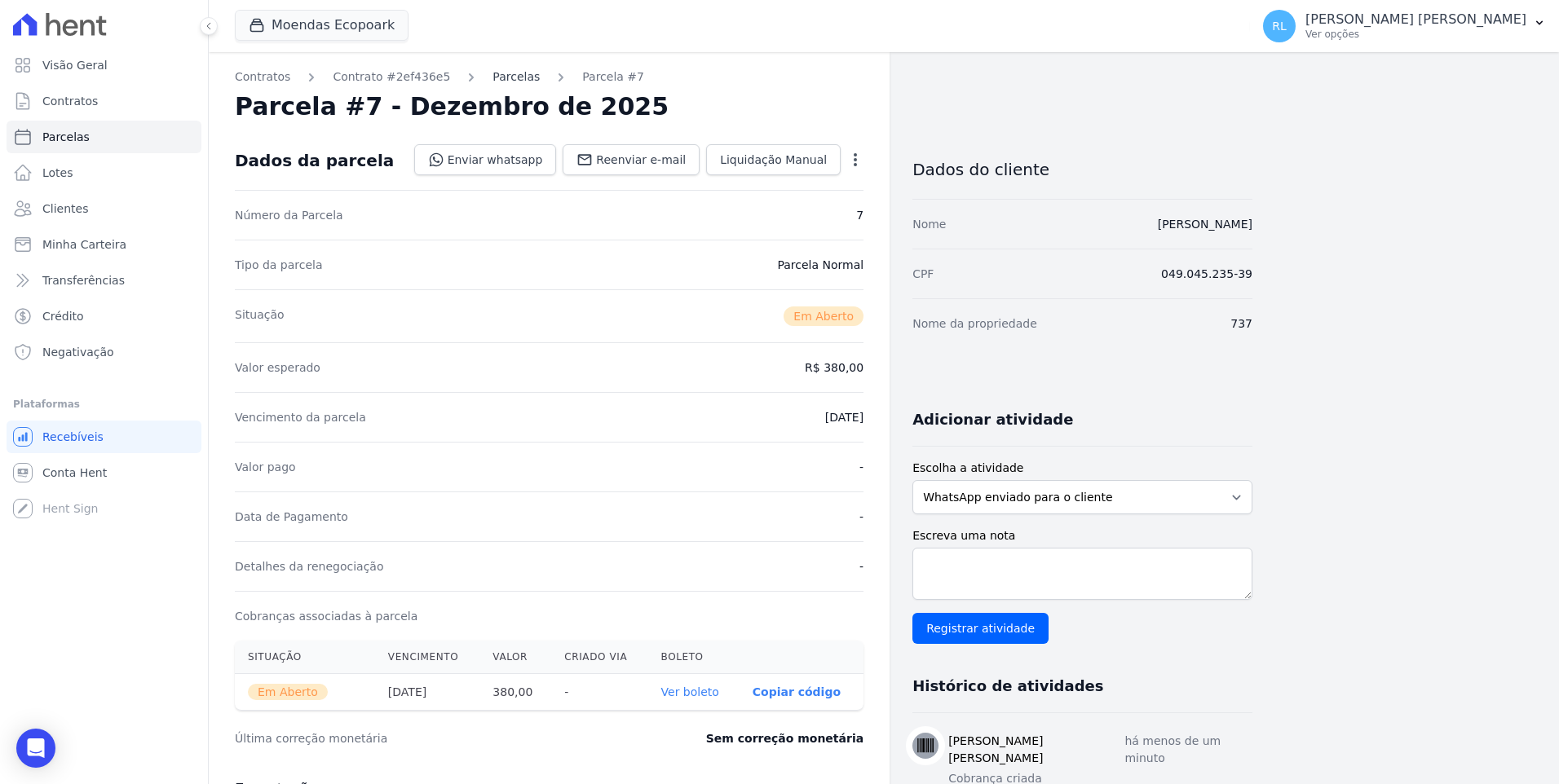
click at [495, 70] on link "Parcelas" at bounding box center [516, 76] width 47 height 17
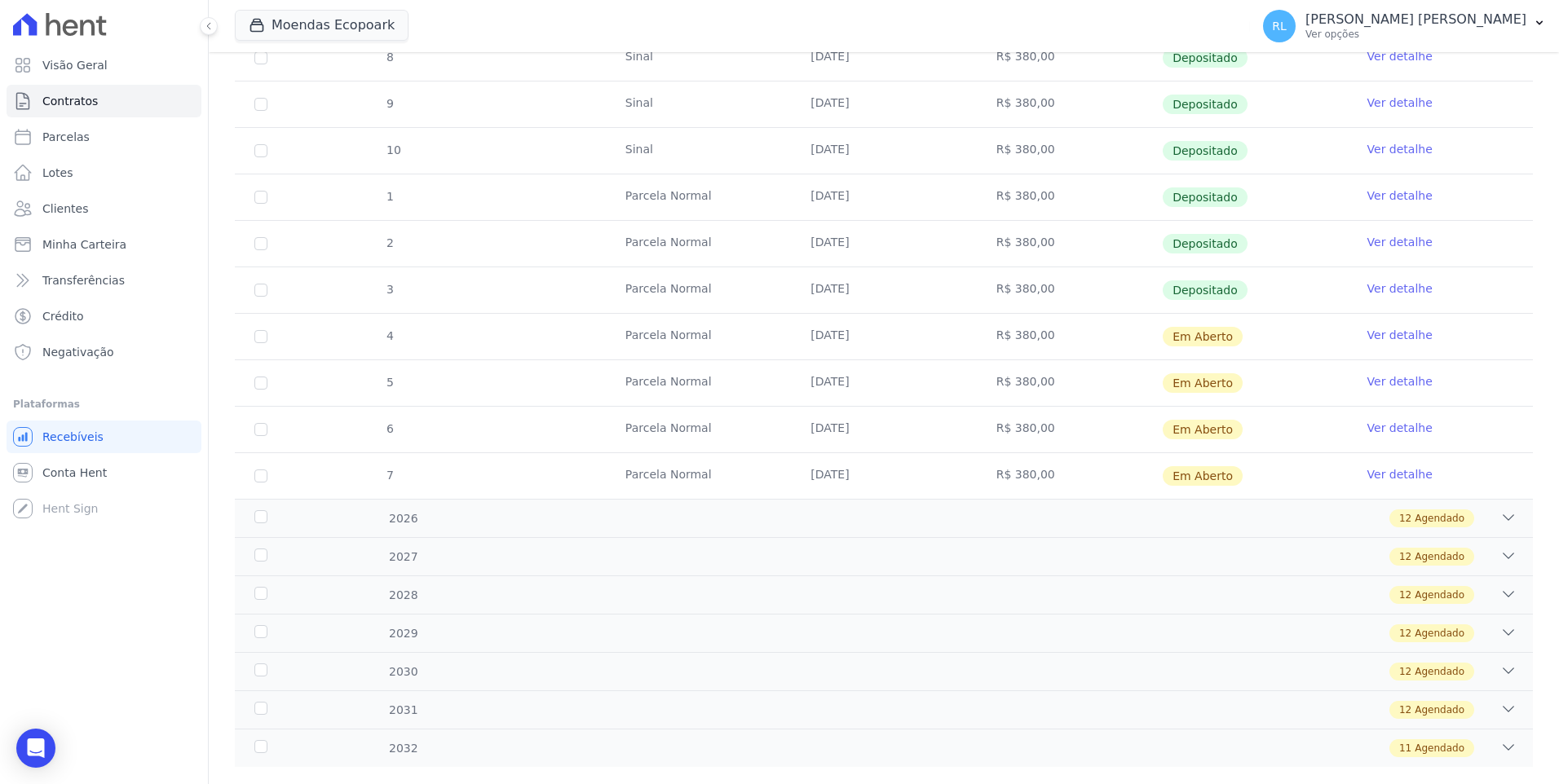
scroll to position [471, 0]
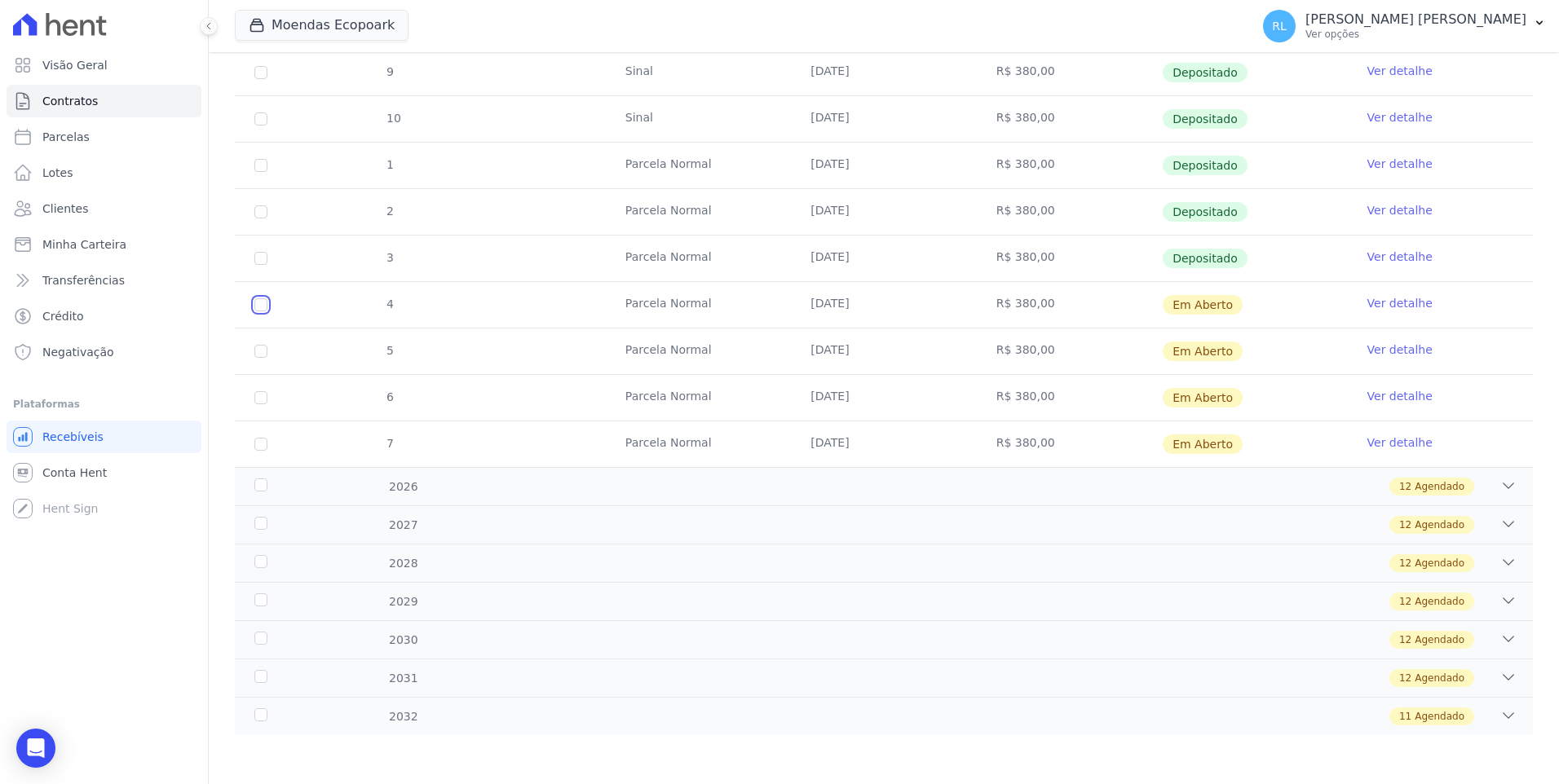
click at [263, 303] on input "checkbox" at bounding box center [261, 304] width 13 height 13
checkbox input "true"
click at [257, 349] on input "checkbox" at bounding box center [261, 351] width 13 height 13
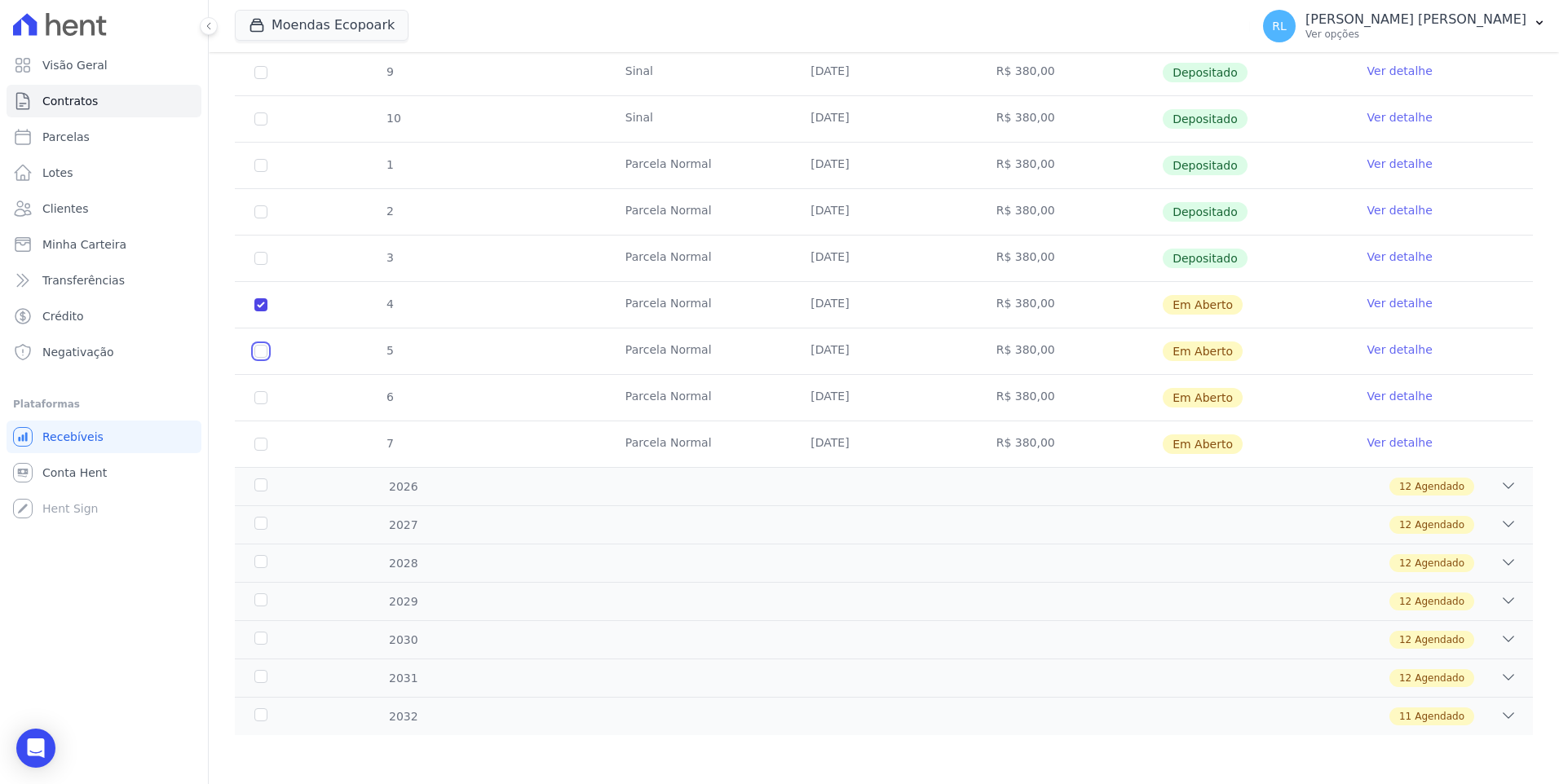
checkbox input "true"
click at [264, 397] on input "checkbox" at bounding box center [261, 397] width 13 height 13
checkbox input "true"
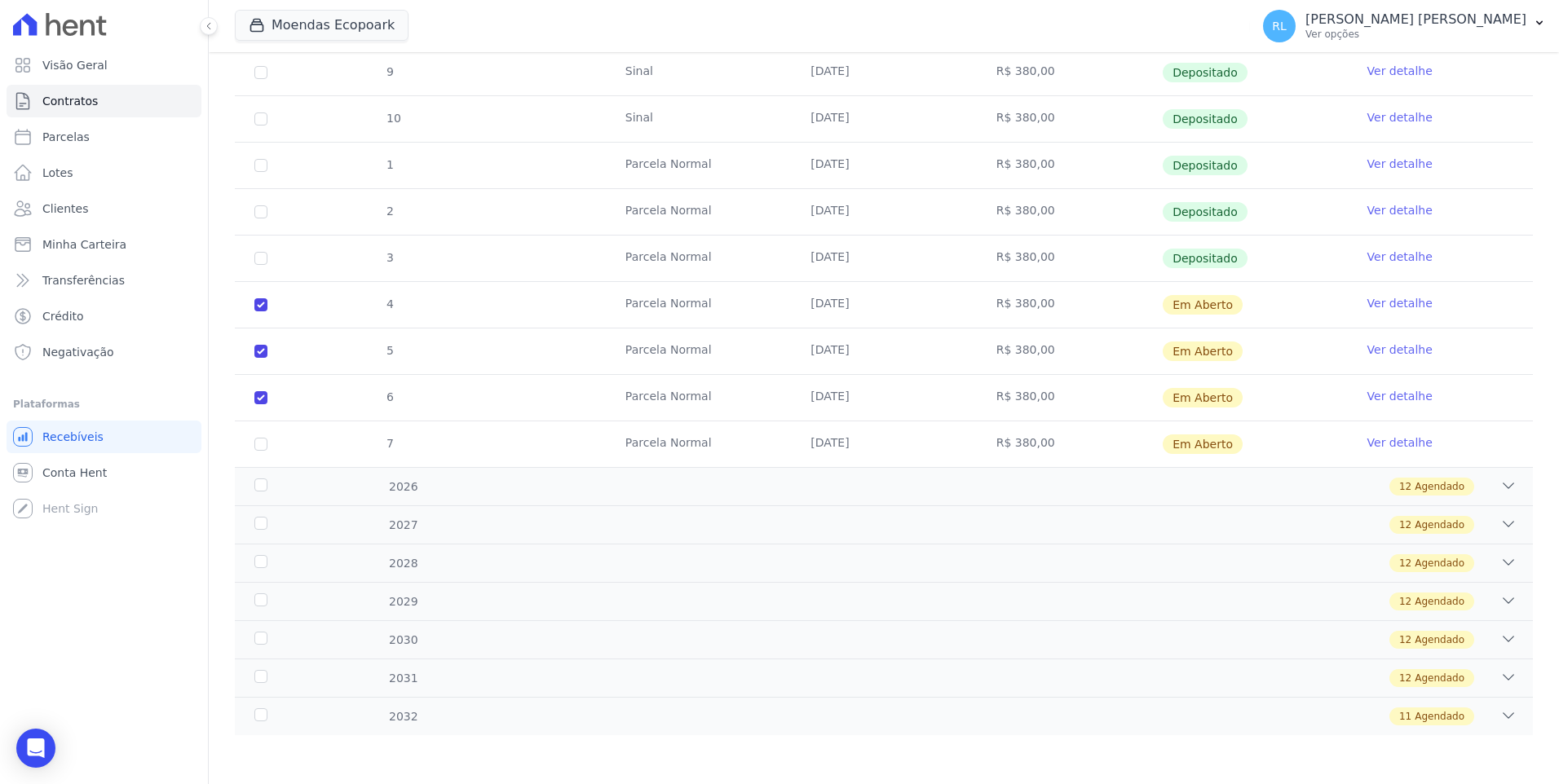
click at [258, 451] on td "7" at bounding box center [260, 444] width 52 height 45
click at [260, 442] on input "checkbox" at bounding box center [261, 444] width 13 height 13
checkbox input "true"
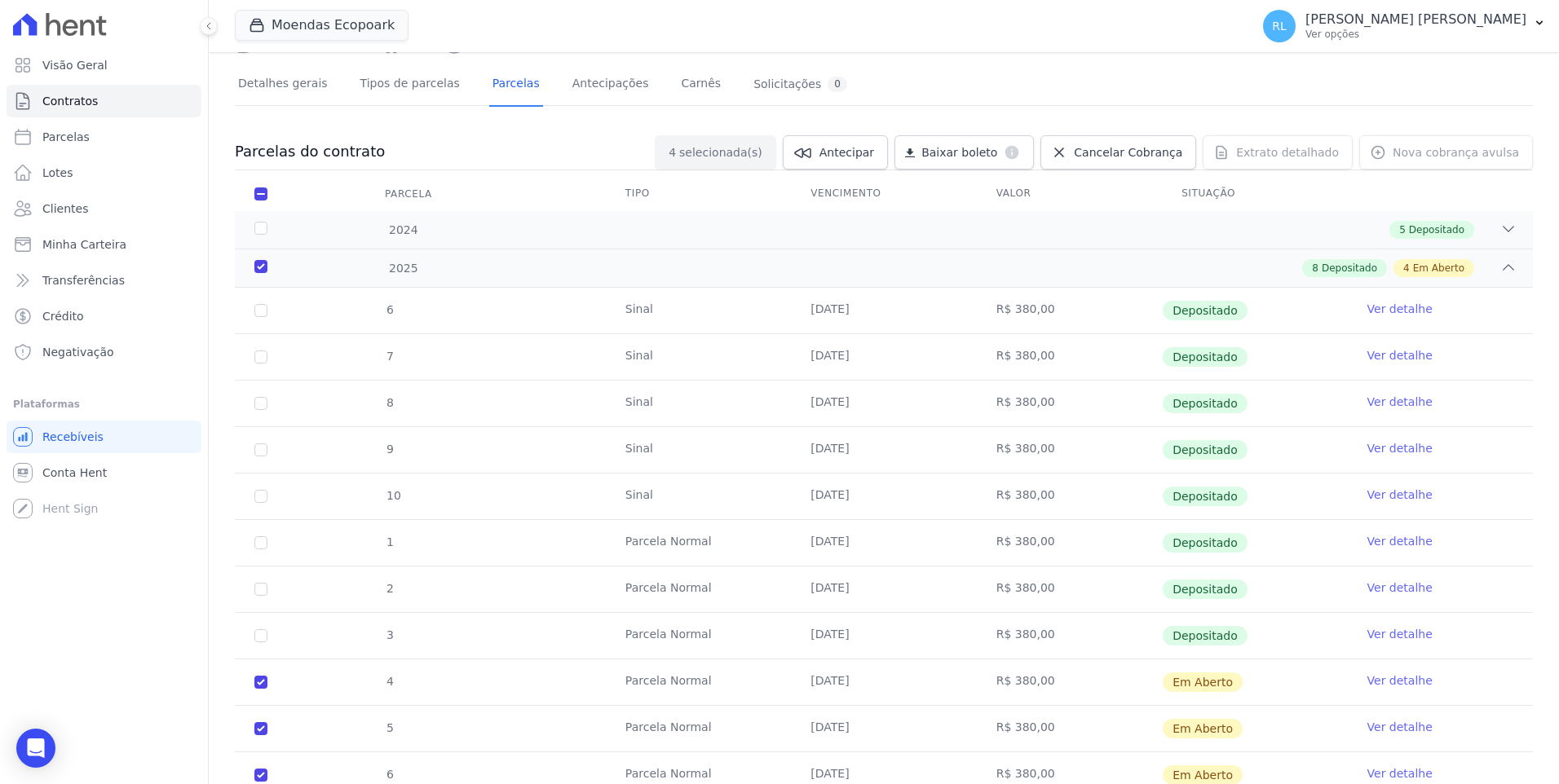
scroll to position [65, 0]
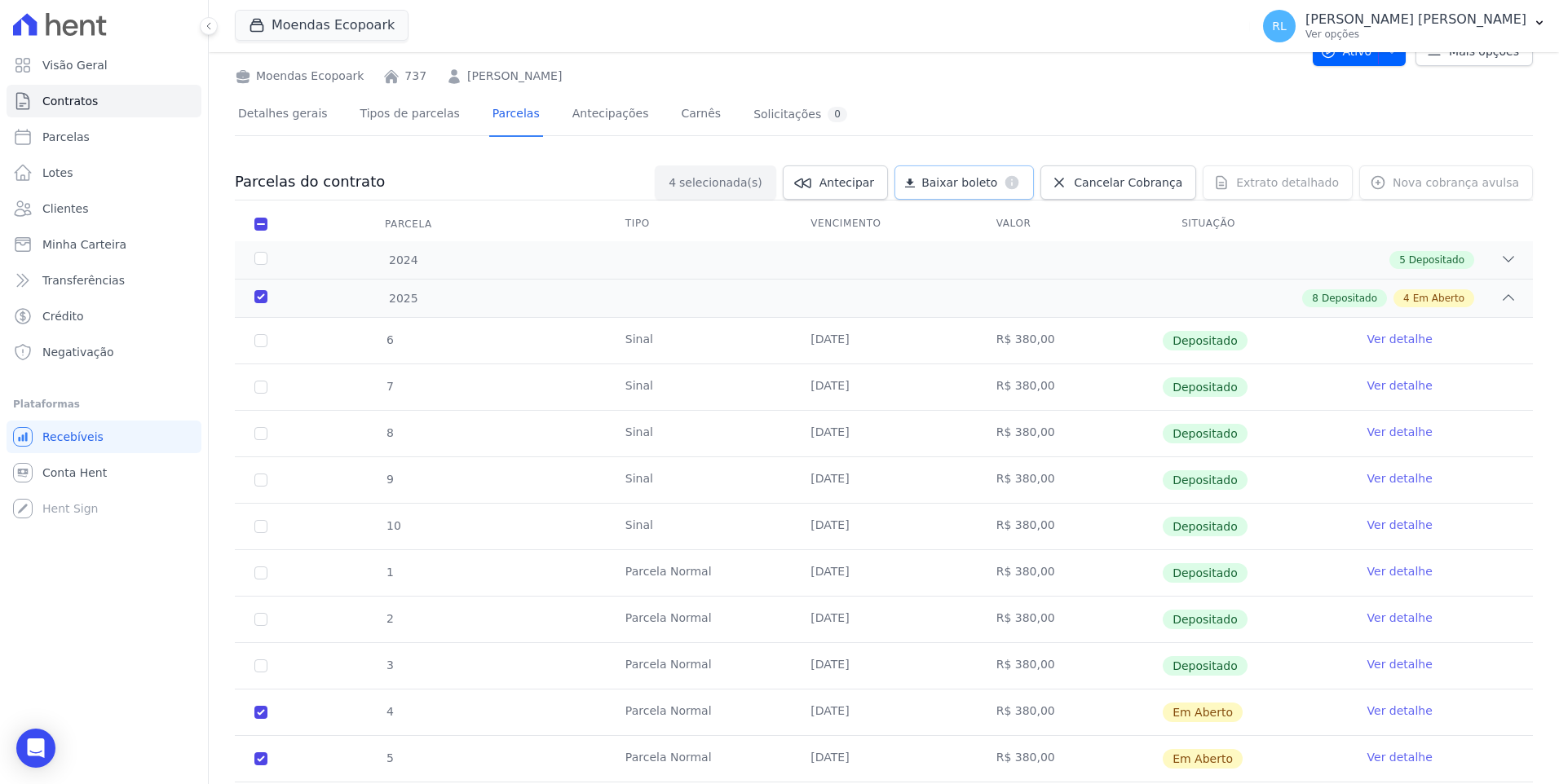
click at [997, 180] on span "Baixar boleto" at bounding box center [958, 183] width 75 height 16
click at [120, 241] on link "Minha Carteira" at bounding box center [104, 244] width 195 height 33
